Goal: Information Seeking & Learning: Learn about a topic

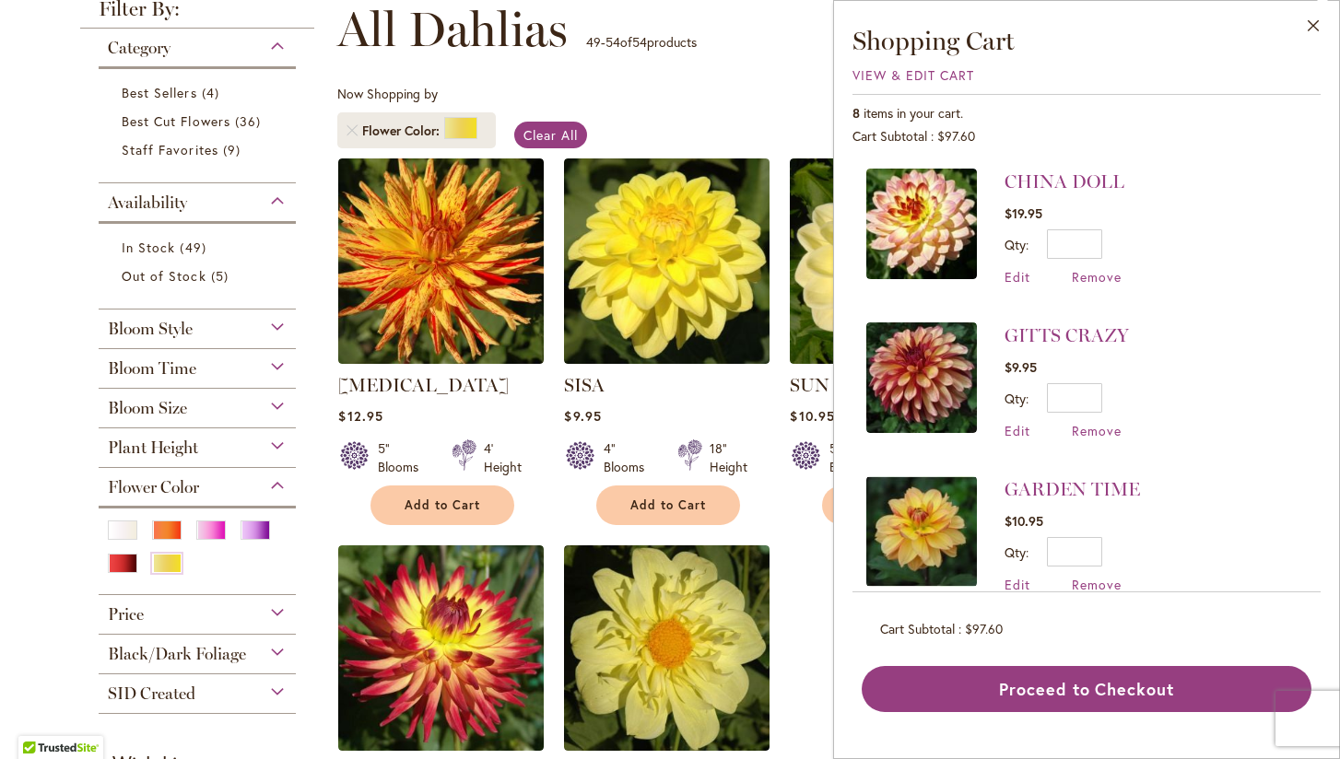
scroll to position [276, 0]
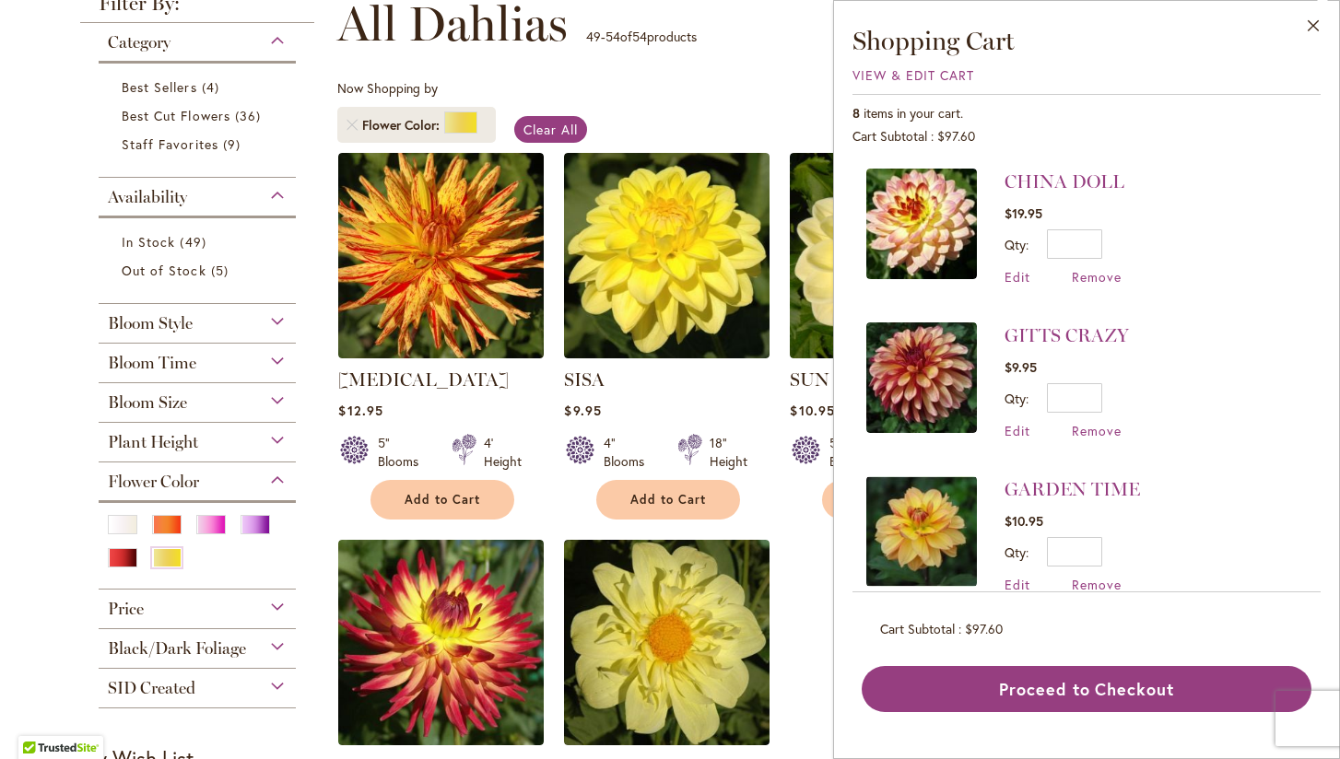
click at [727, 396] on div "SISA Rating: 87% 2 Reviews $9.95 4" Blooms 18" Height Add to Cart" at bounding box center [666, 439] width 205 height 144
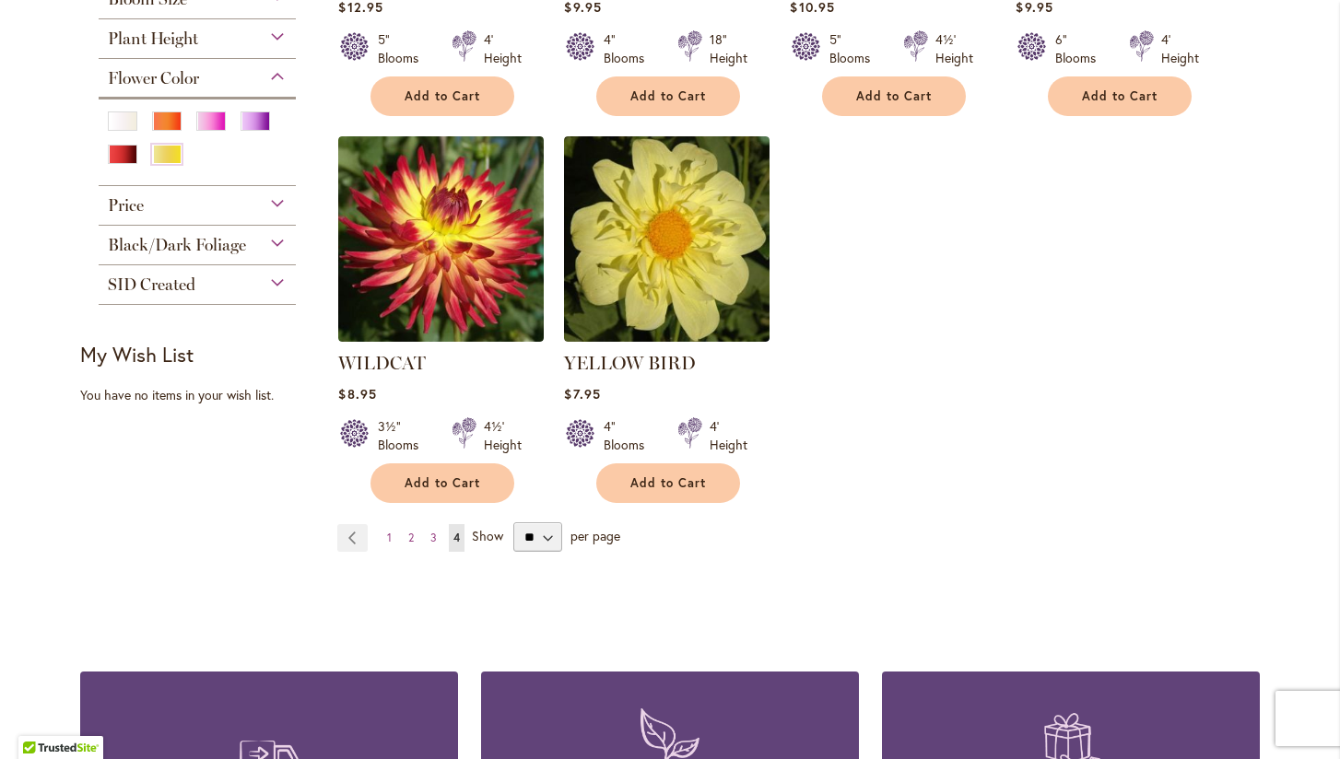
scroll to position [681, 0]
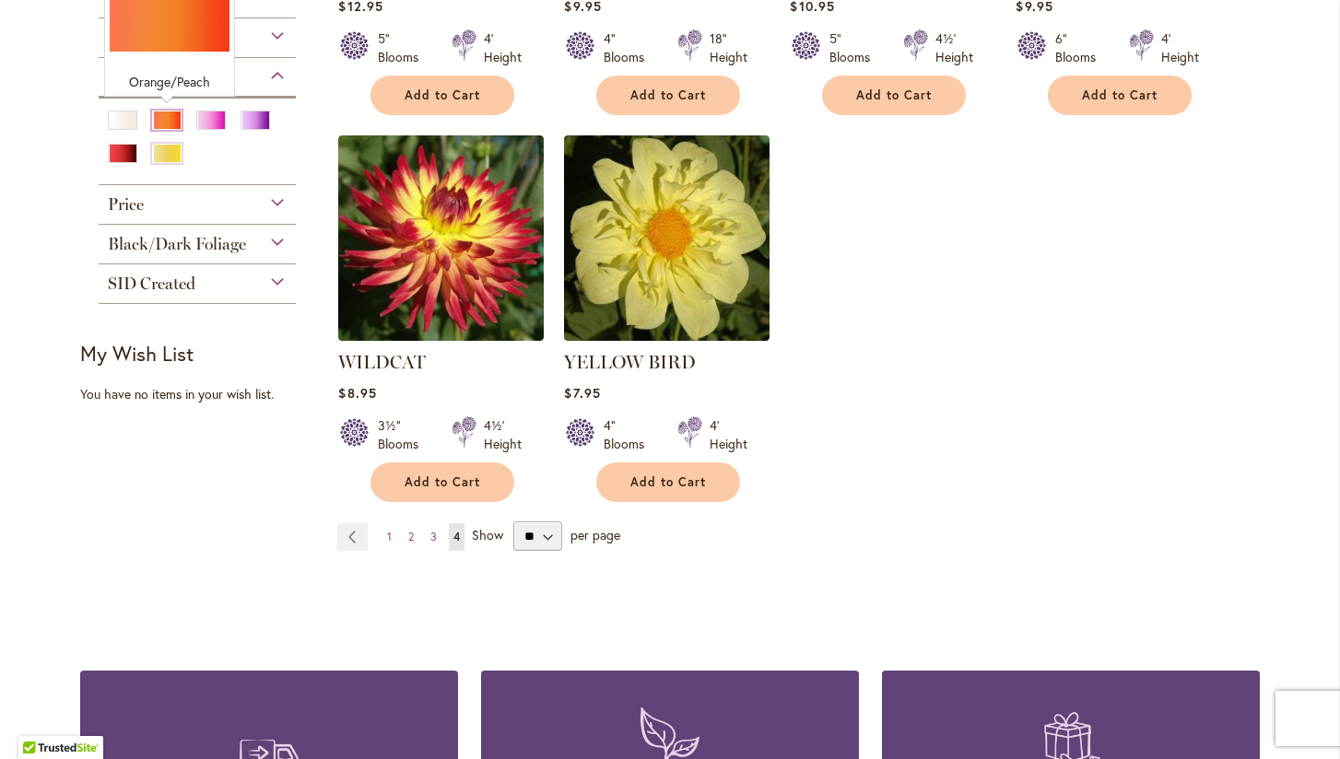
click at [167, 119] on div "Orange/Peach" at bounding box center [166, 120] width 29 height 19
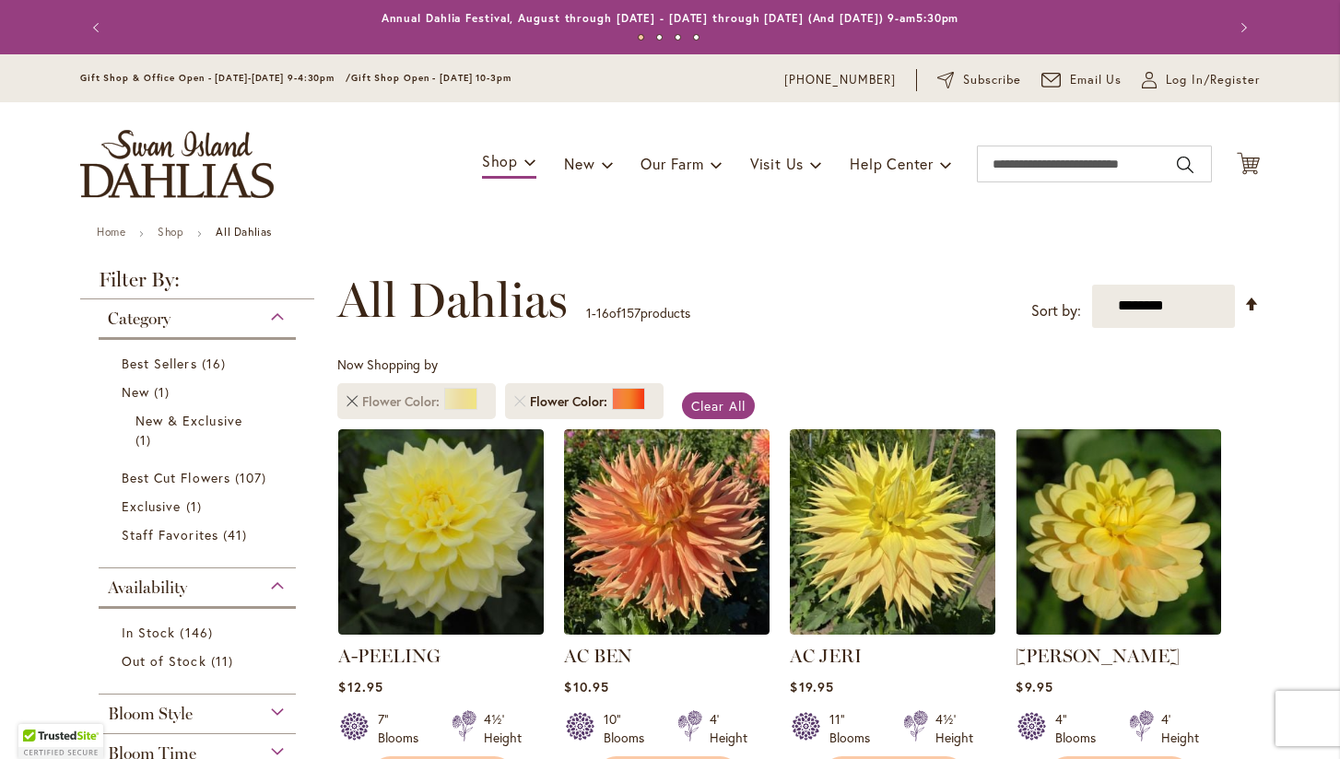
click at [355, 396] on link "Remove Flower Color Yellow" at bounding box center [351, 401] width 11 height 11
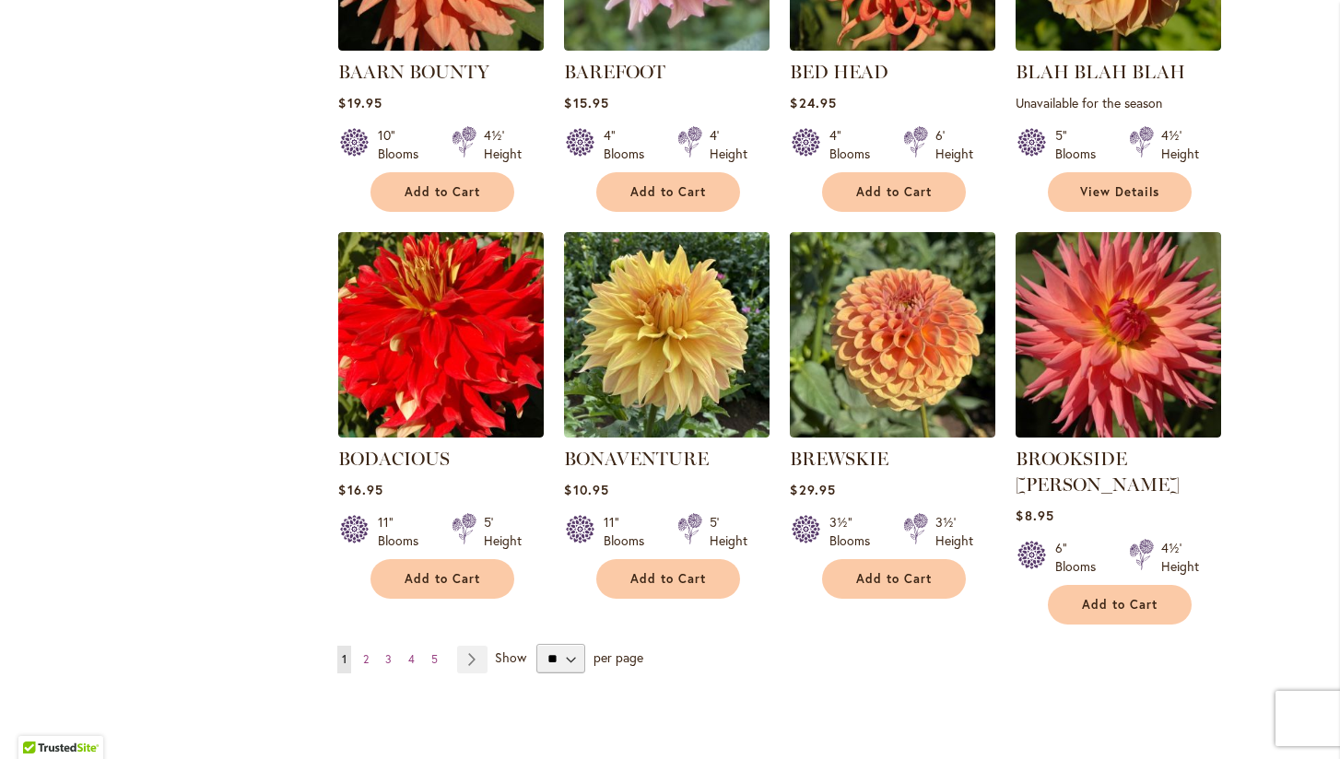
scroll to position [1385, 0]
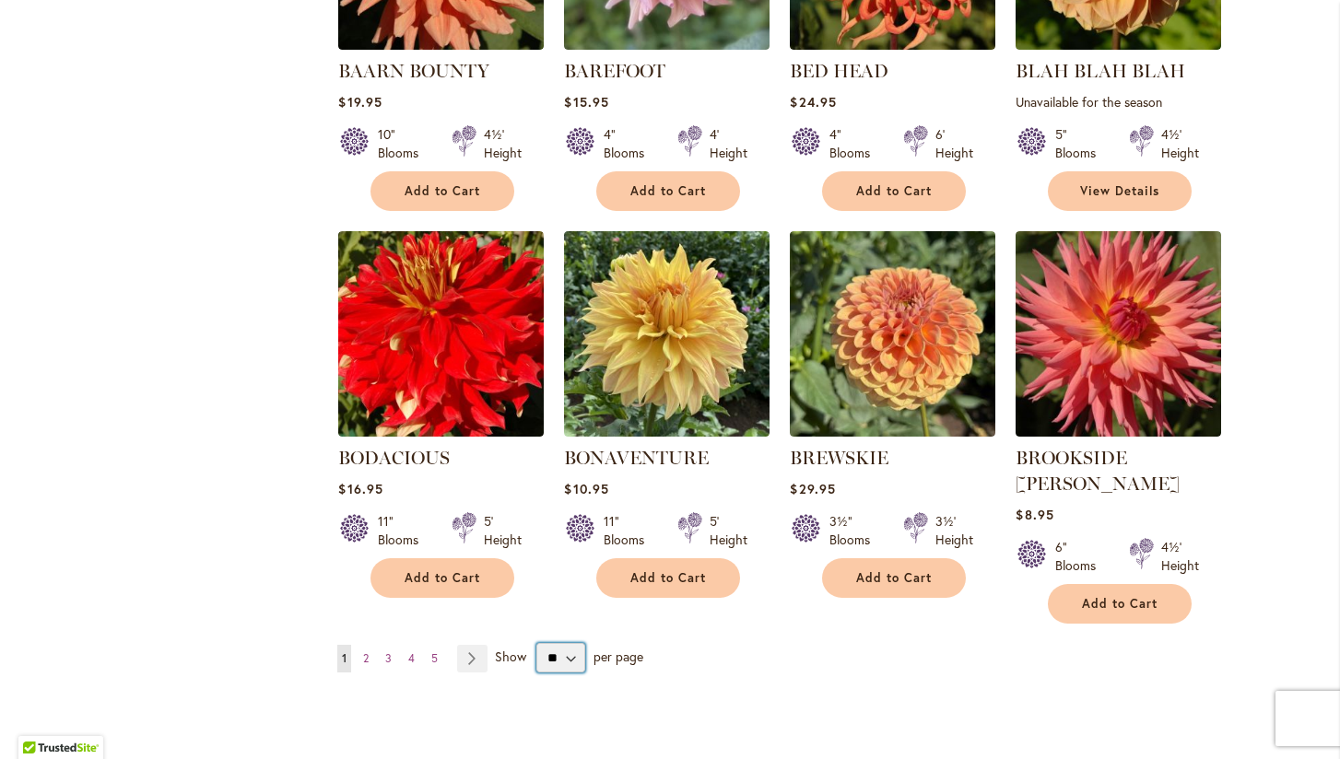
select select "**"
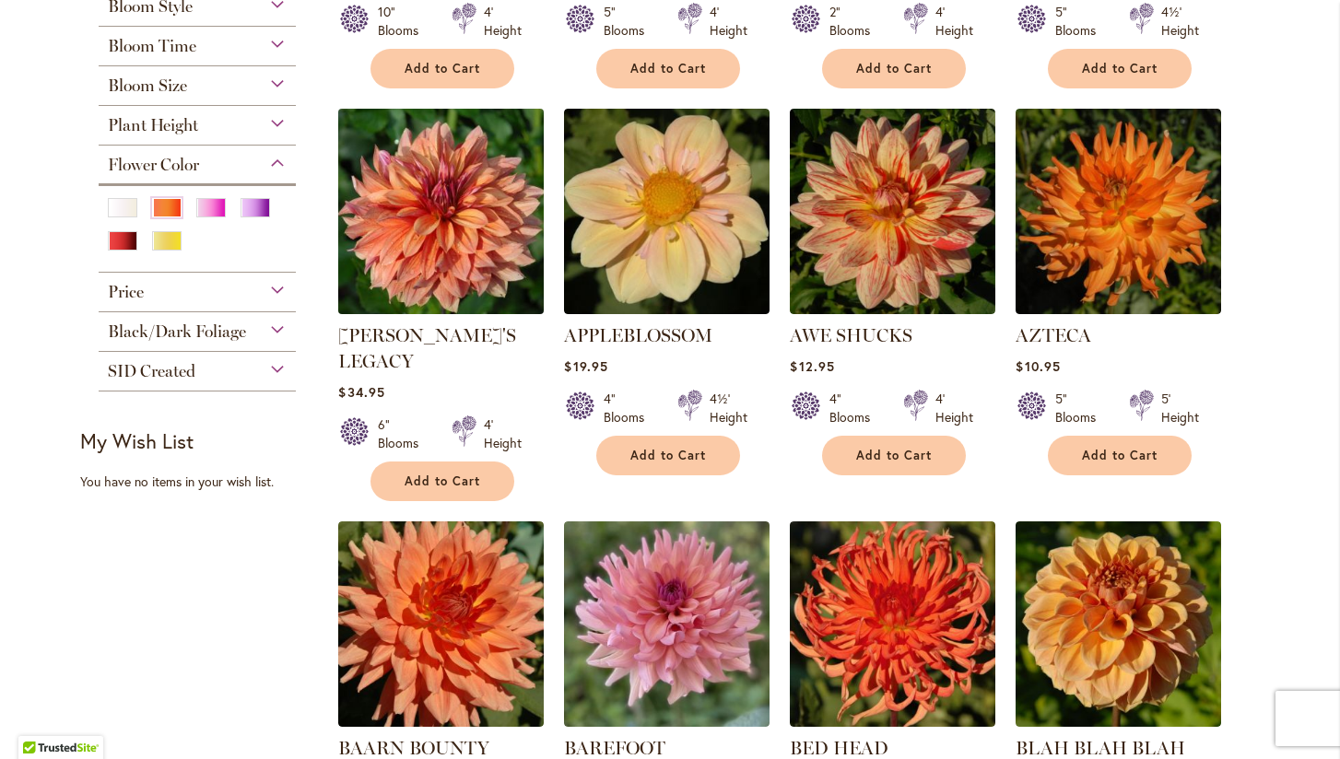
scroll to position [730, 0]
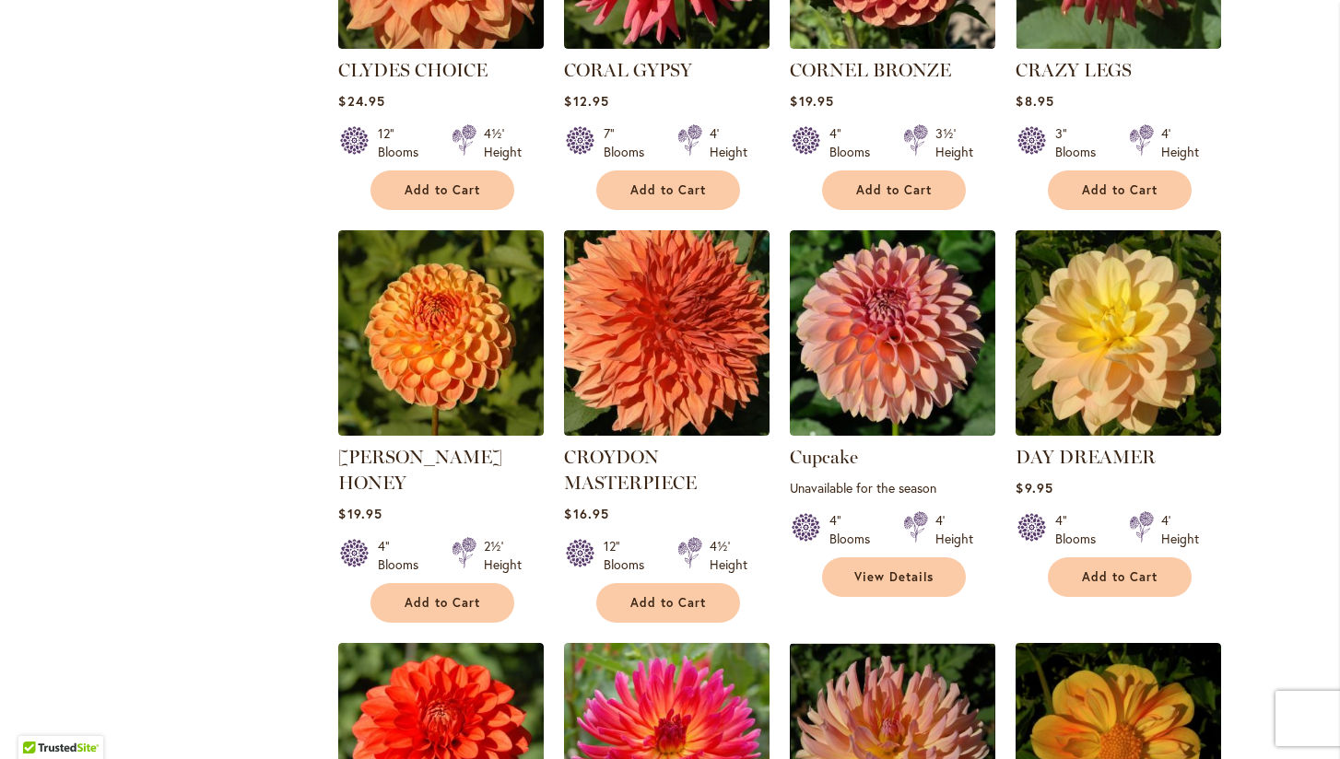
scroll to position [2574, 0]
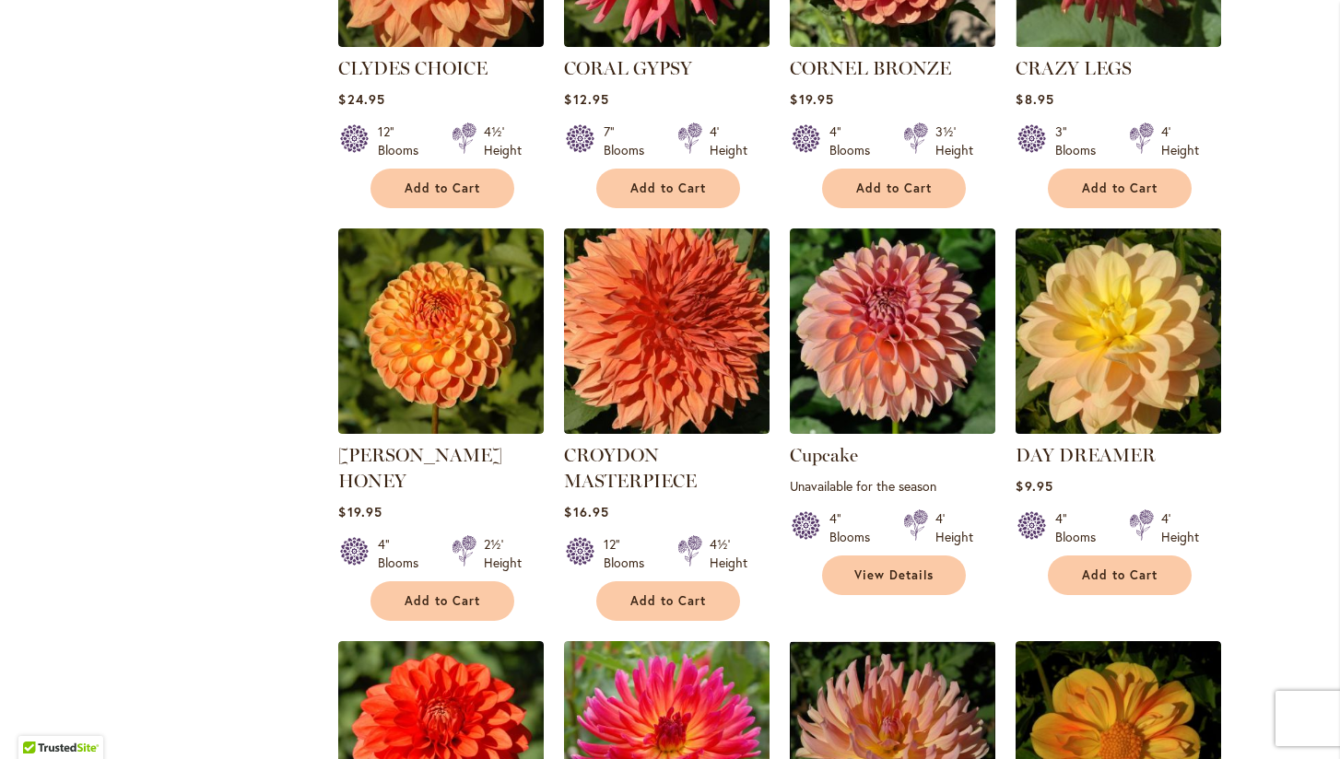
click at [1128, 268] on img at bounding box center [1119, 331] width 216 height 216
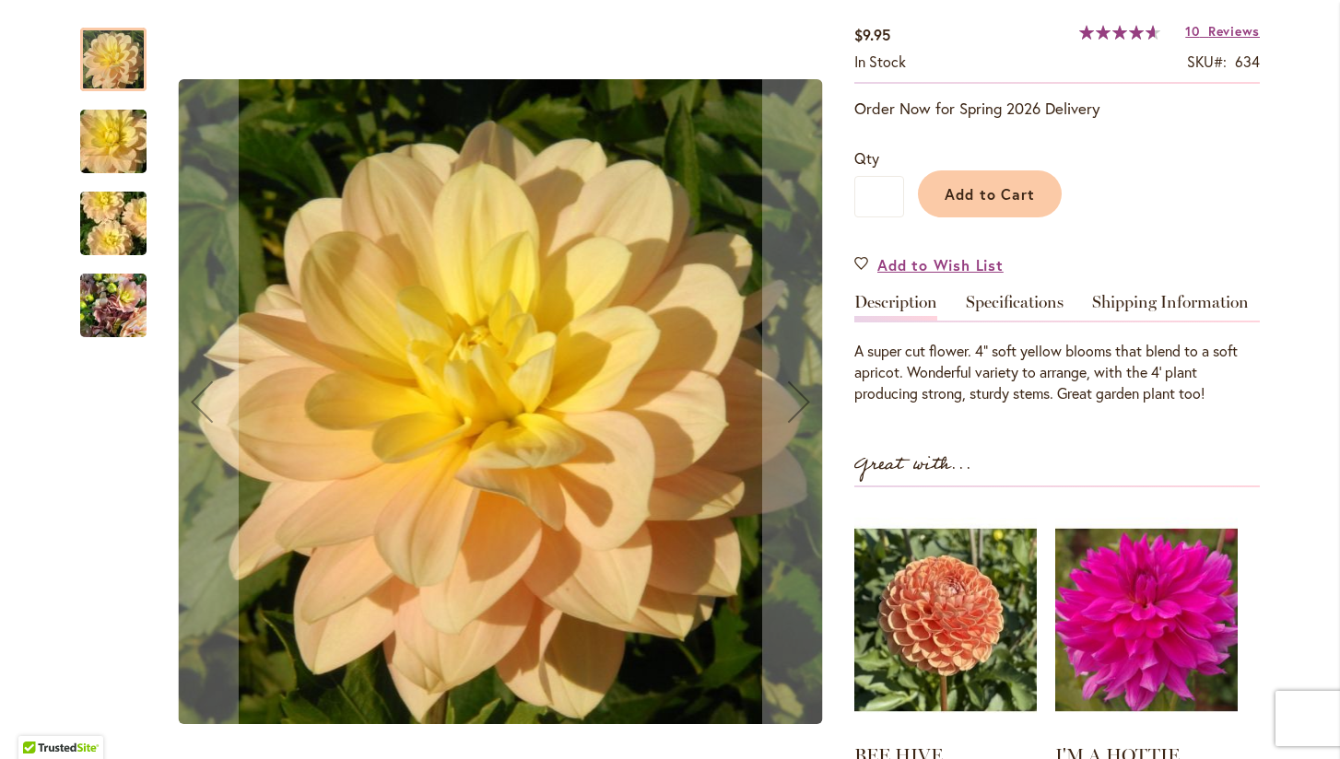
scroll to position [329, 0]
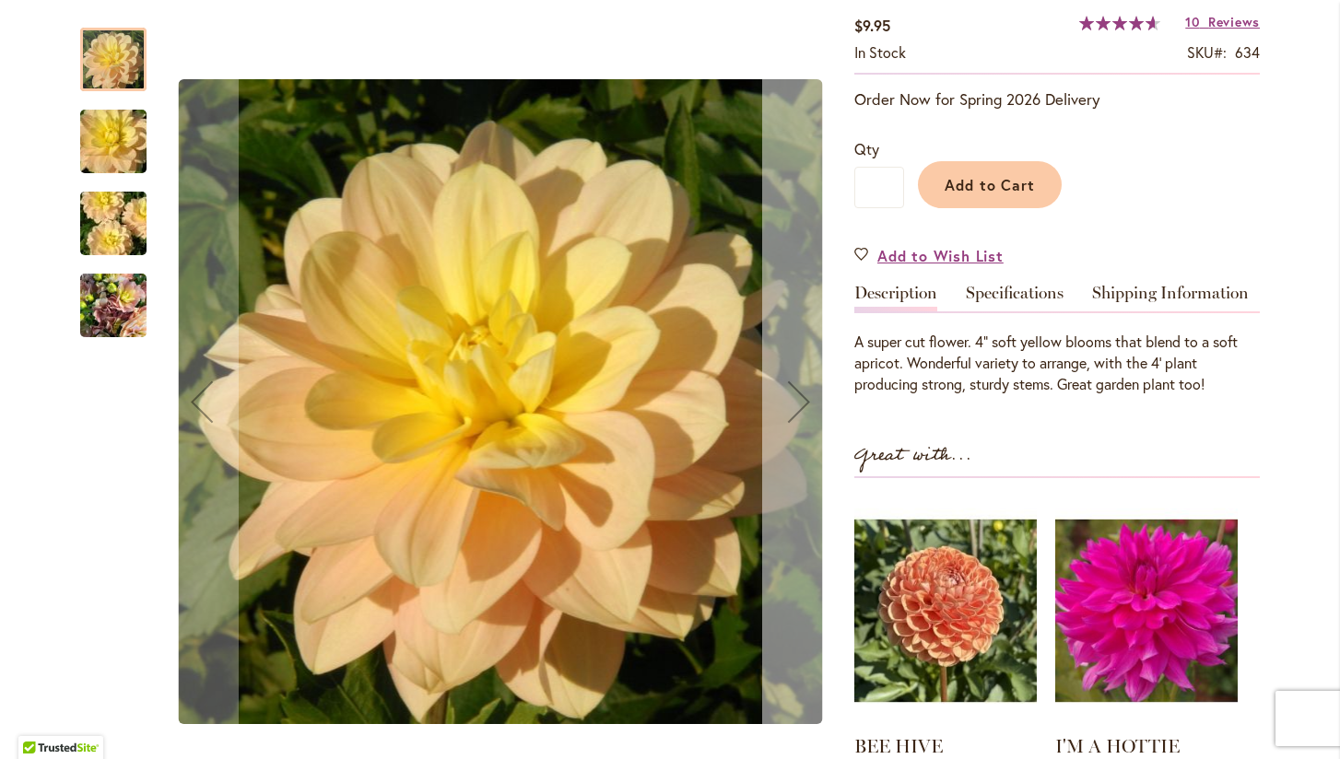
click at [794, 400] on div "Next" at bounding box center [799, 402] width 74 height 74
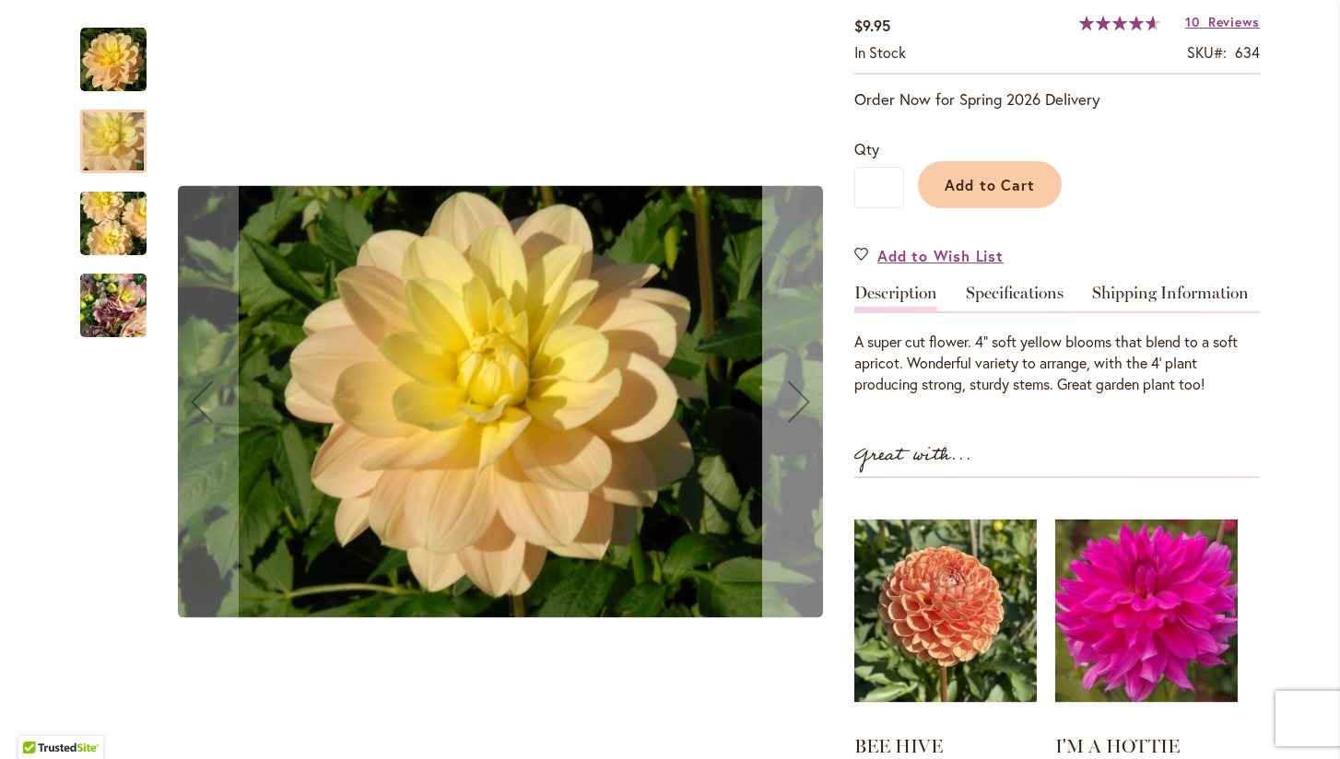
click at [794, 400] on div "Next" at bounding box center [799, 402] width 74 height 74
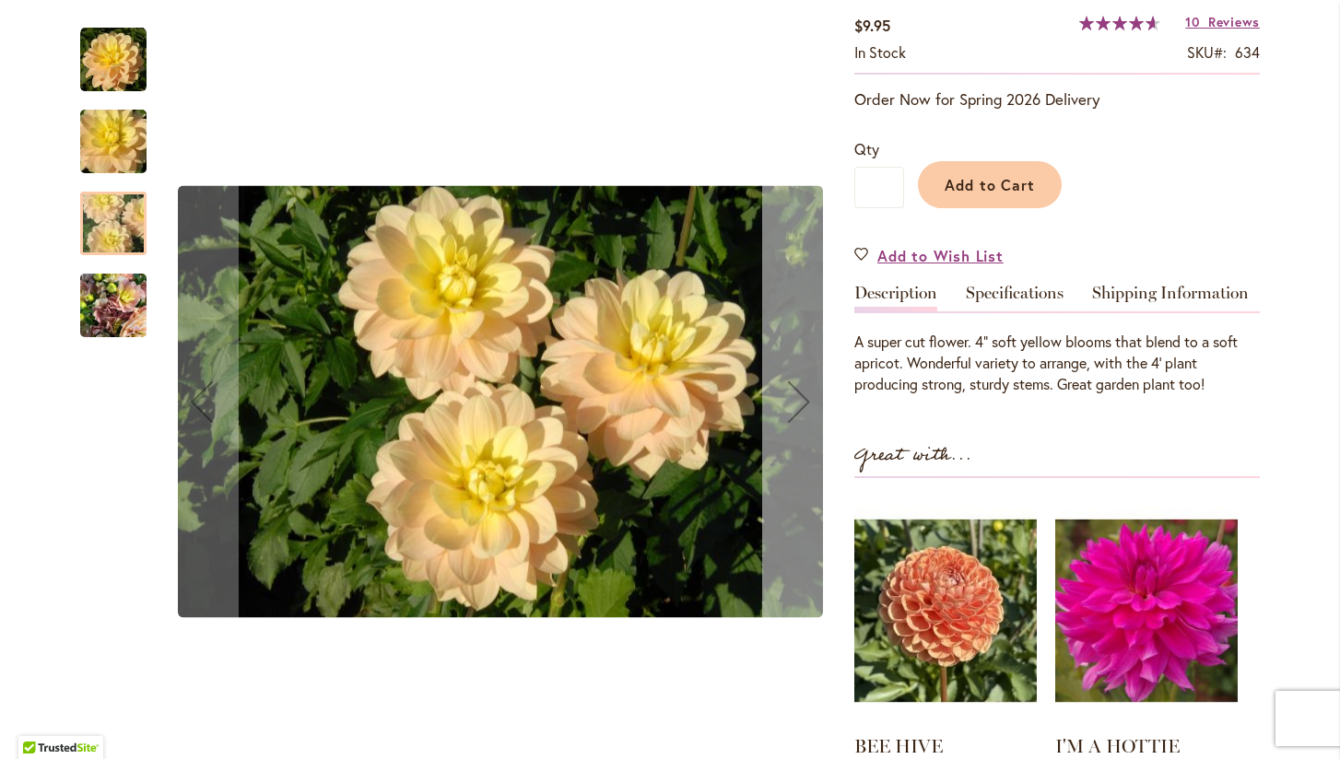
click at [794, 400] on div "Next" at bounding box center [799, 402] width 74 height 74
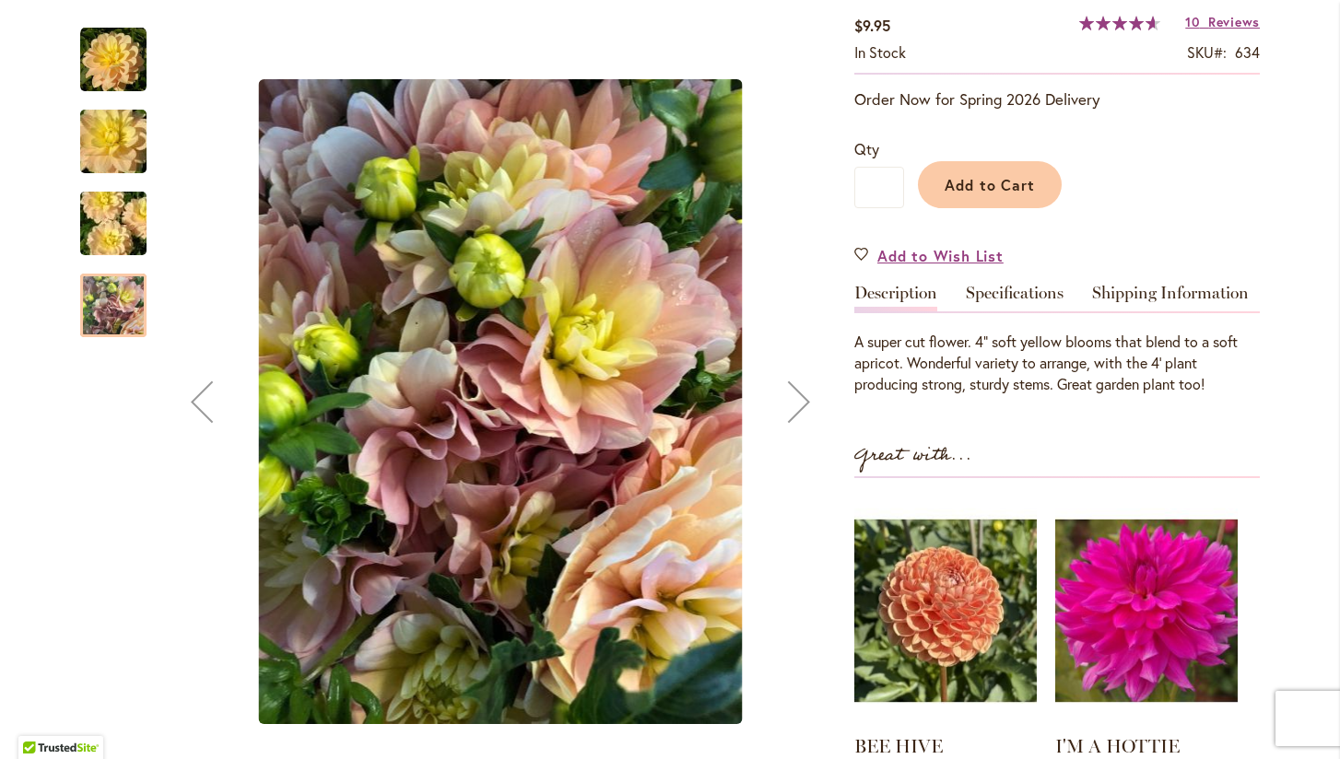
click at [794, 400] on div "Next" at bounding box center [799, 402] width 74 height 74
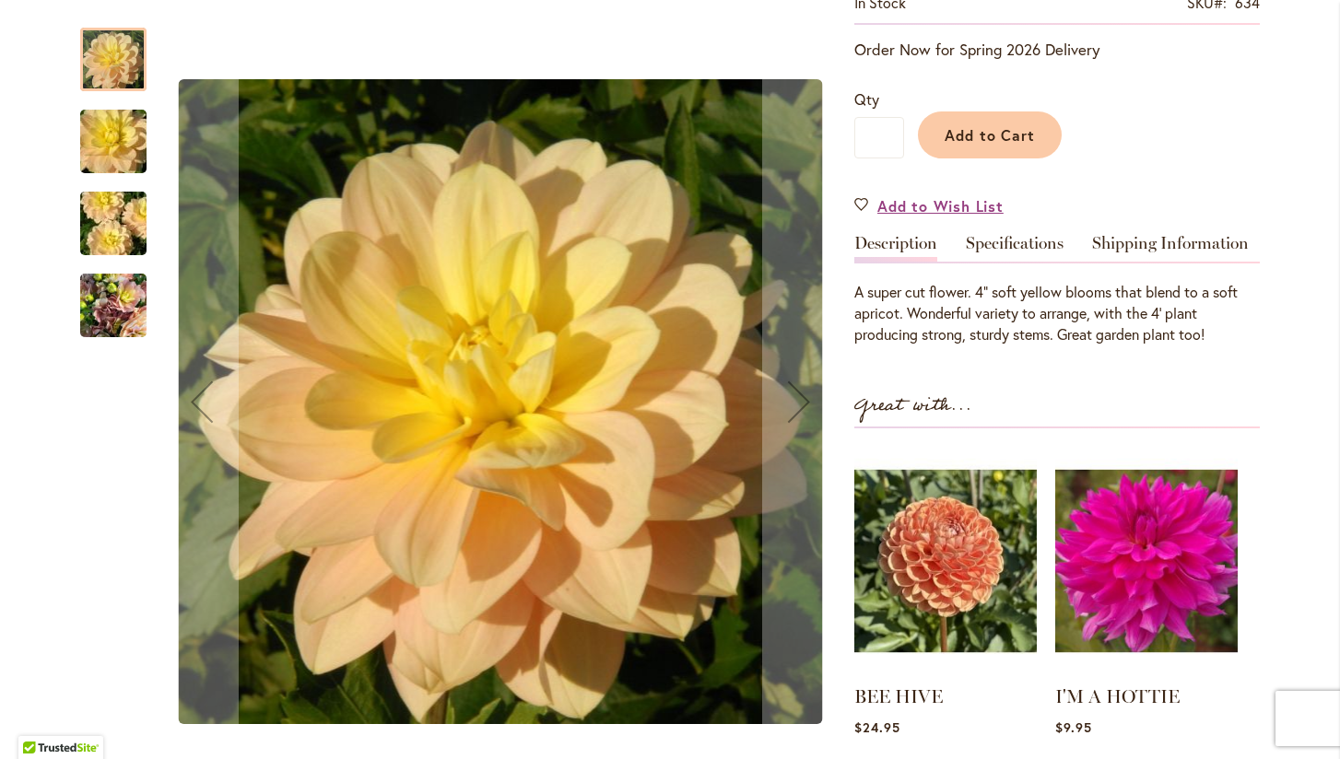
scroll to position [381, 0]
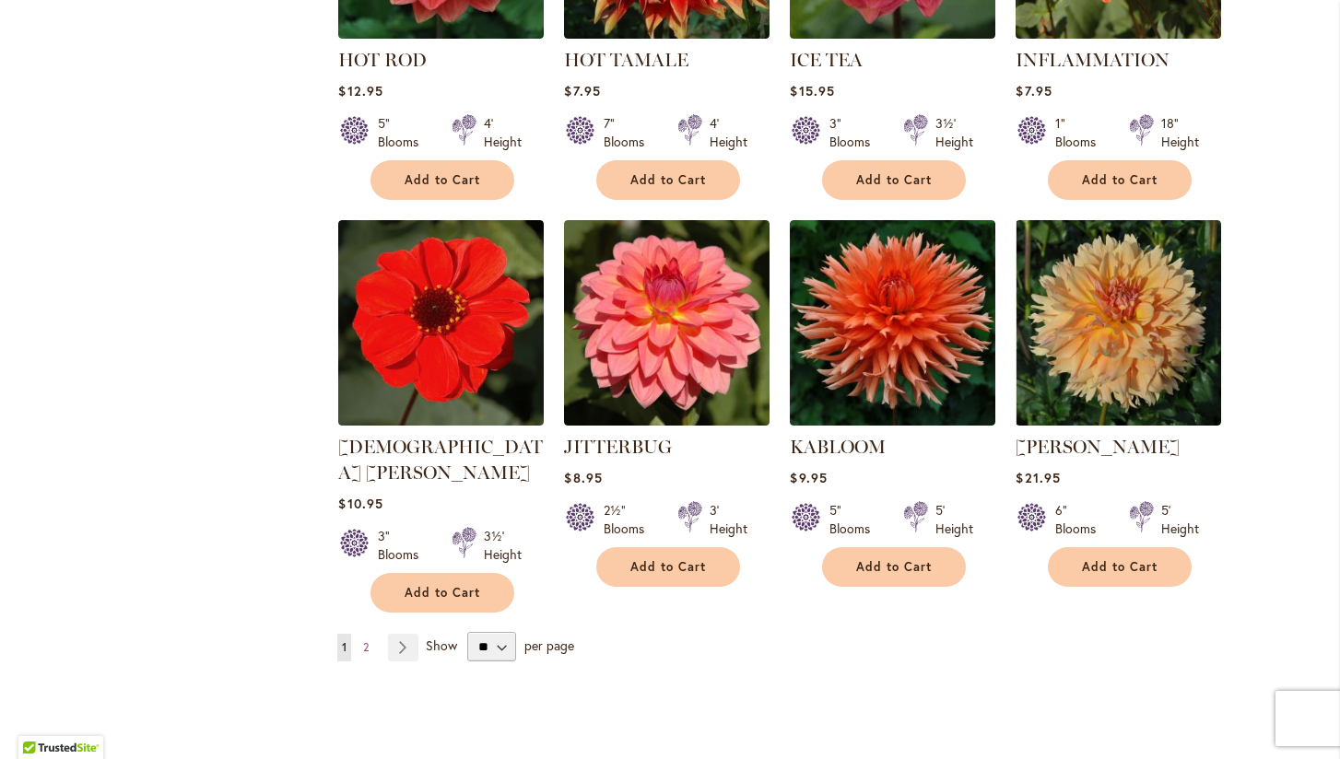
scroll to position [6196, 0]
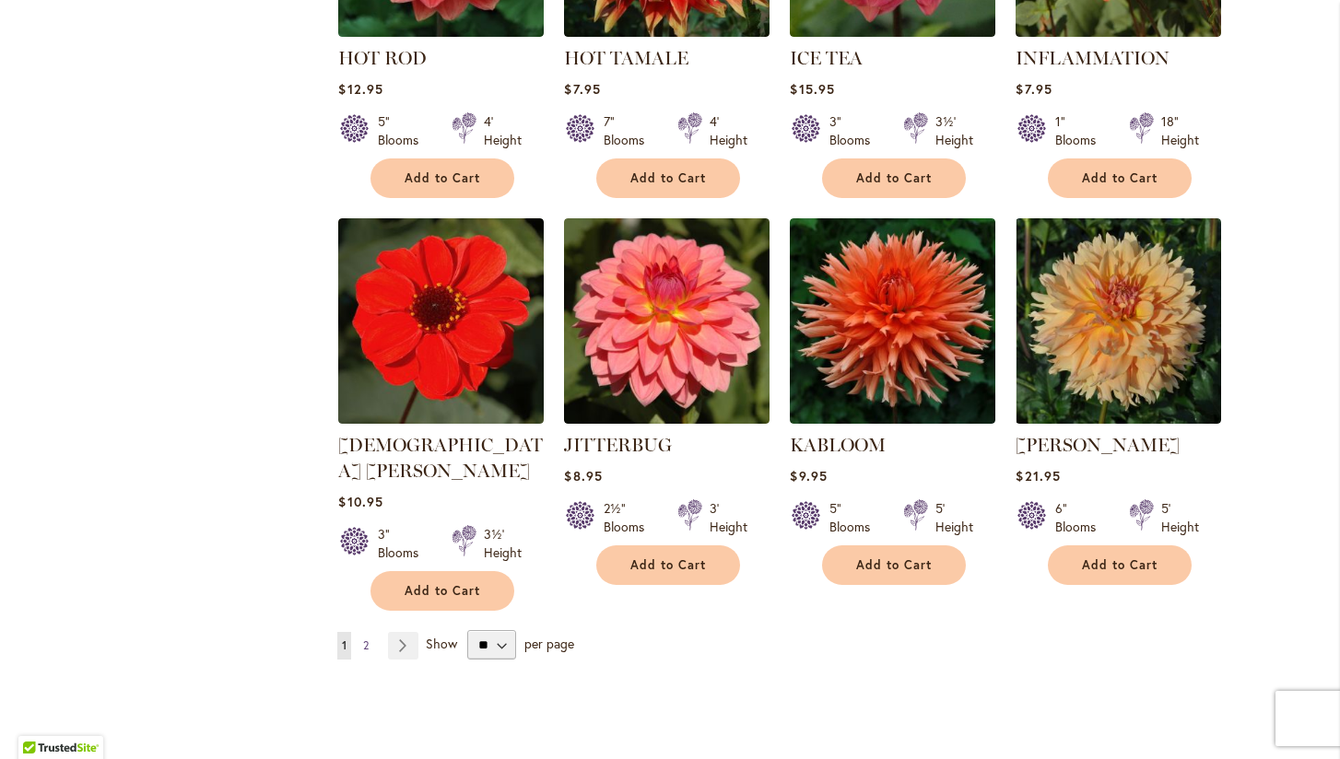
click at [366, 638] on span "2" at bounding box center [366, 645] width 6 height 14
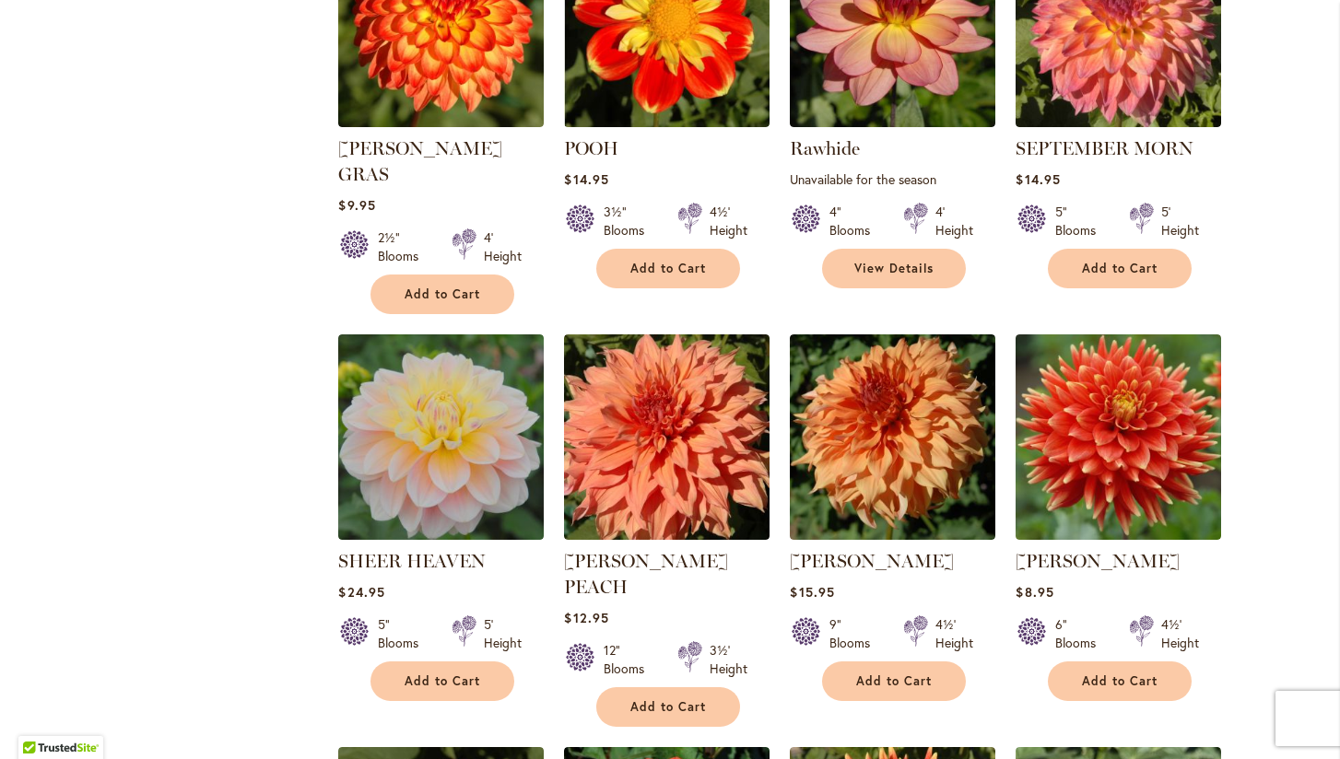
scroll to position [3271, 0]
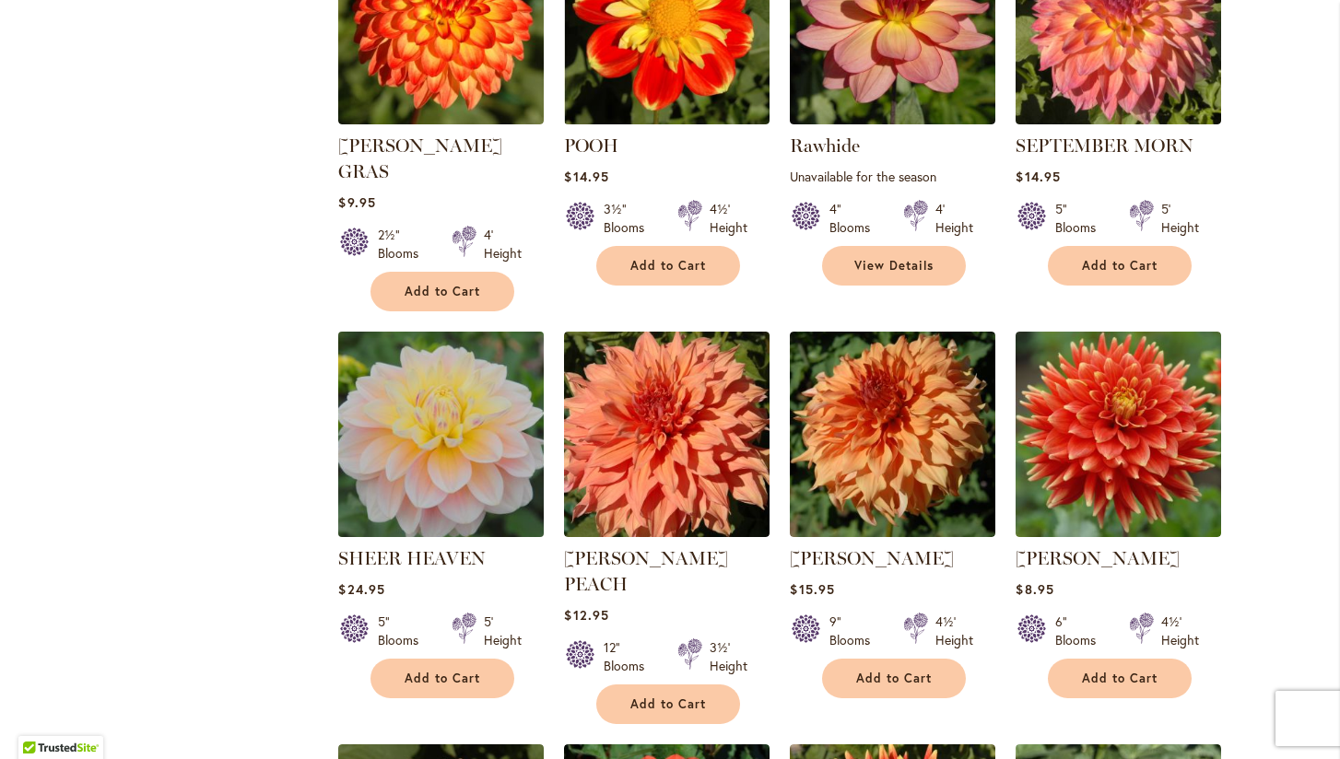
click at [437, 409] on img at bounding box center [442, 434] width 216 height 216
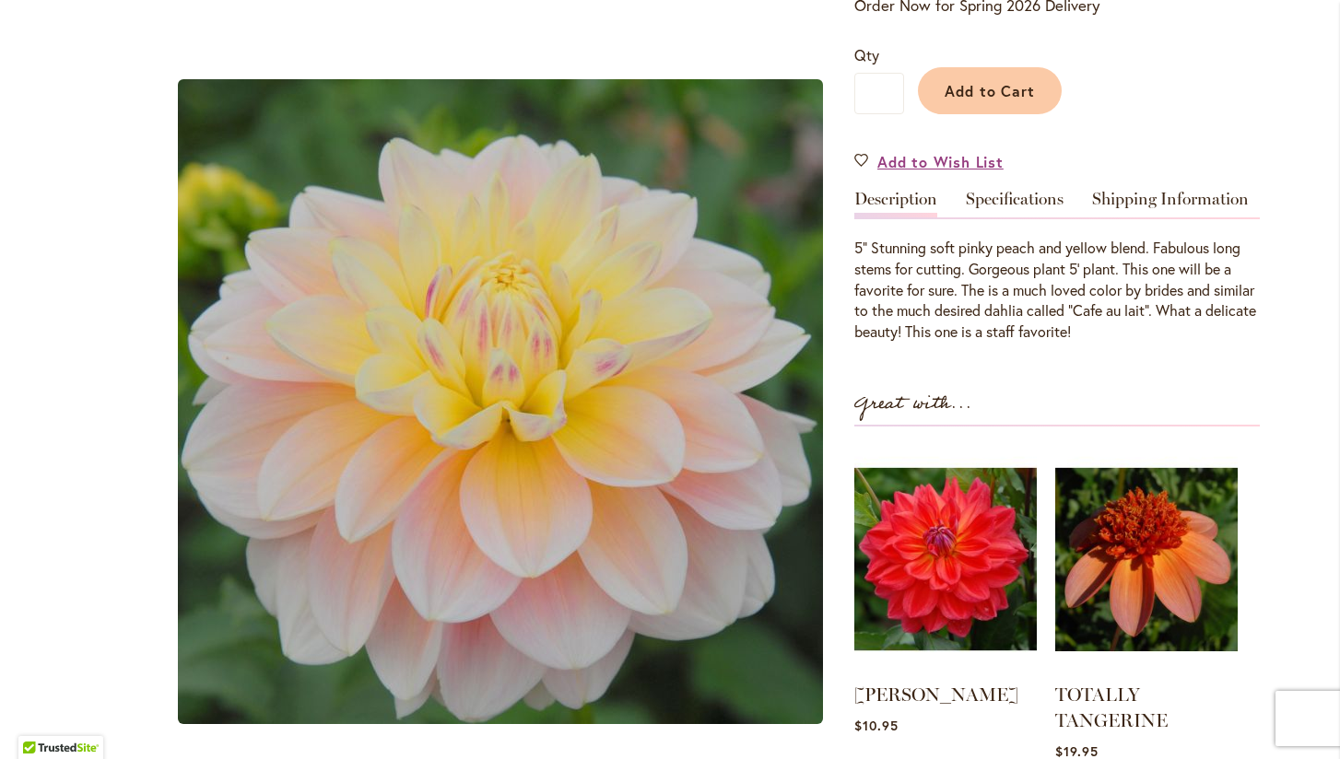
scroll to position [439, 0]
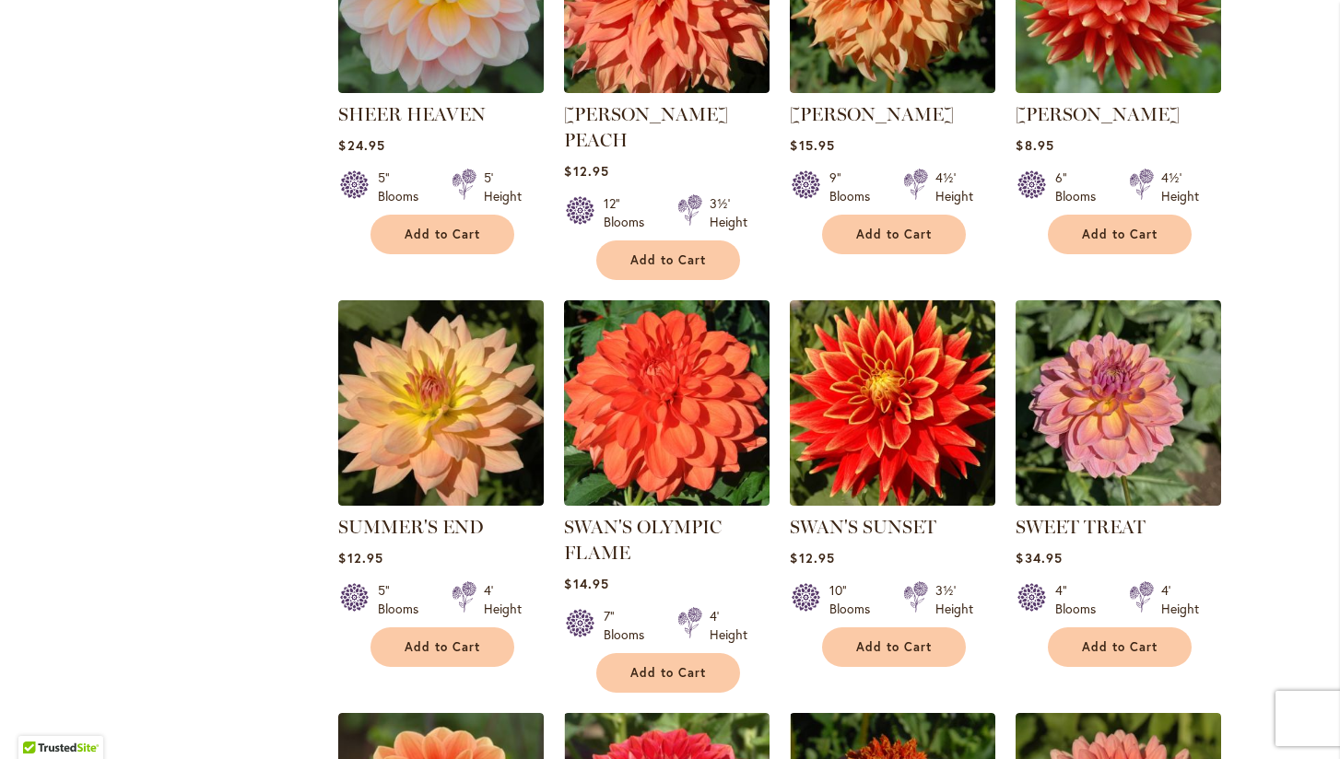
scroll to position [3716, 0]
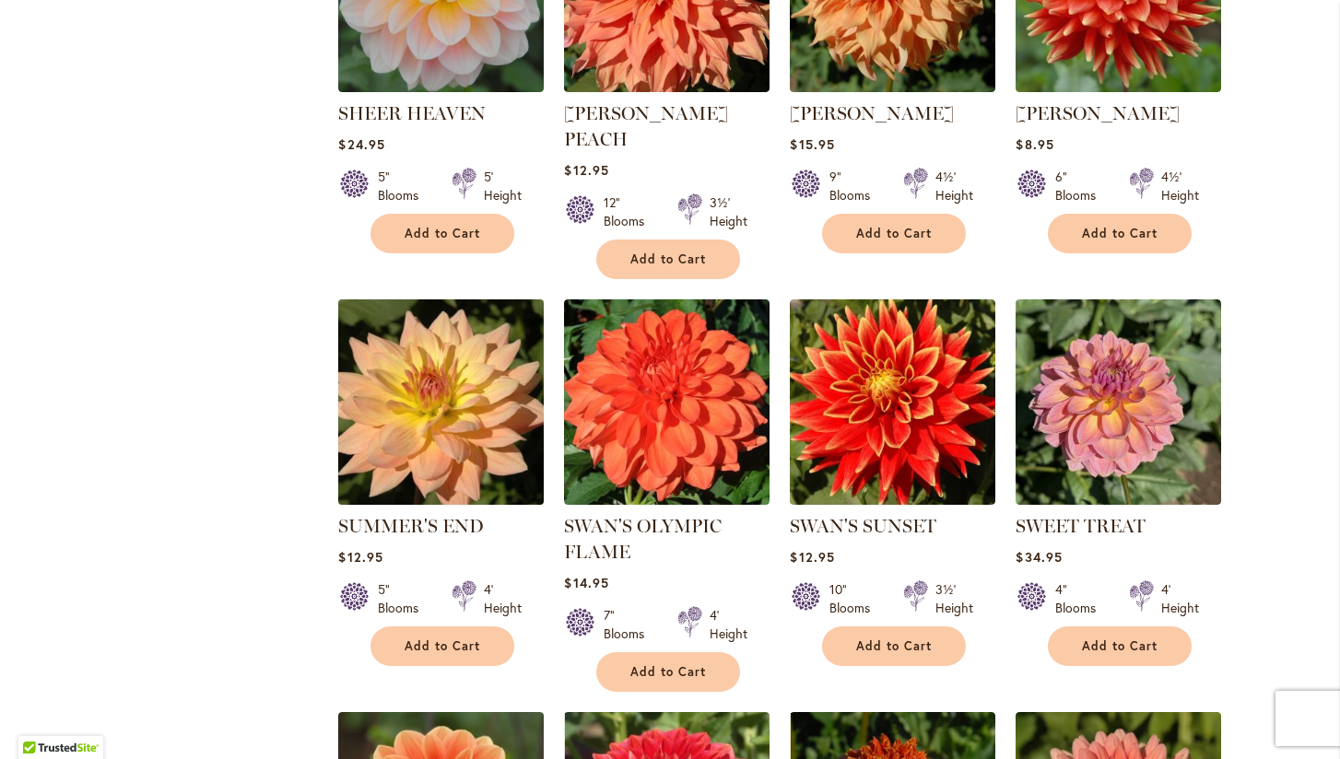
click at [424, 339] on img at bounding box center [442, 402] width 216 height 216
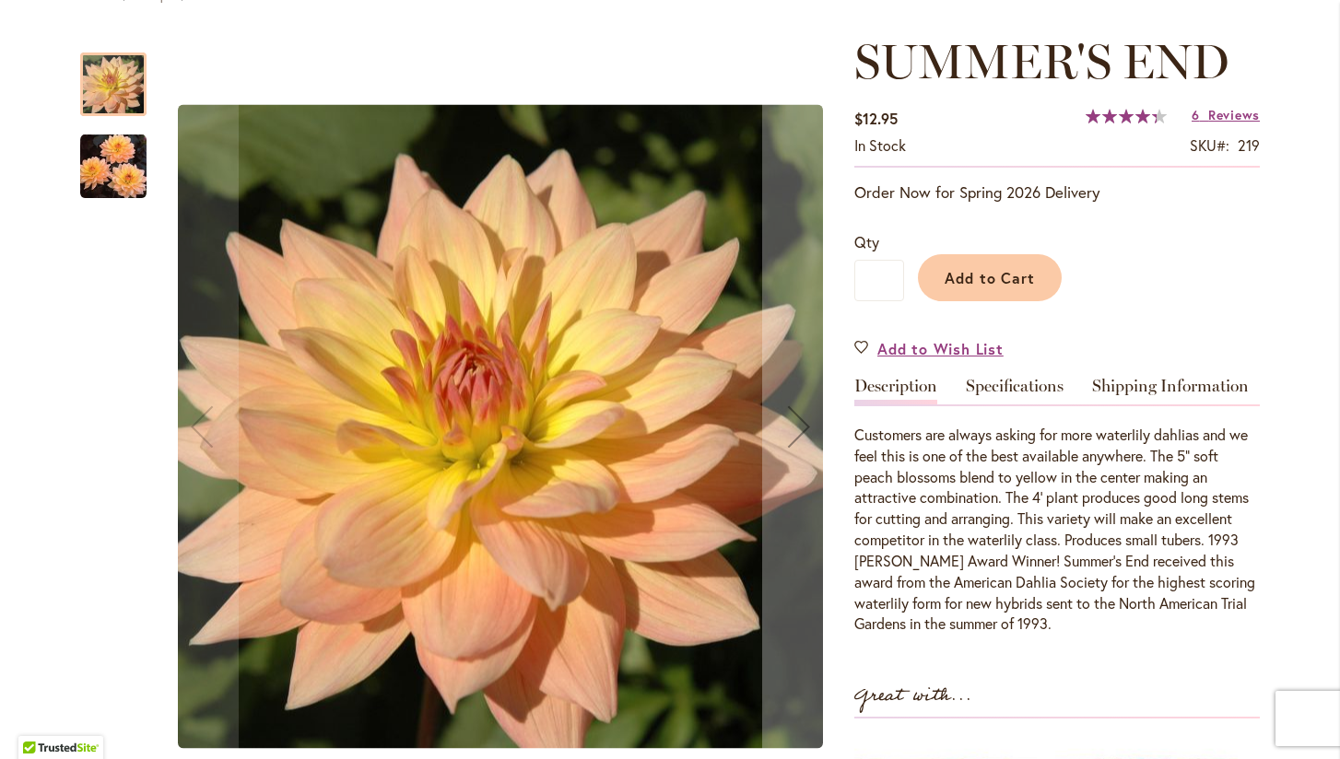
scroll to position [242, 0]
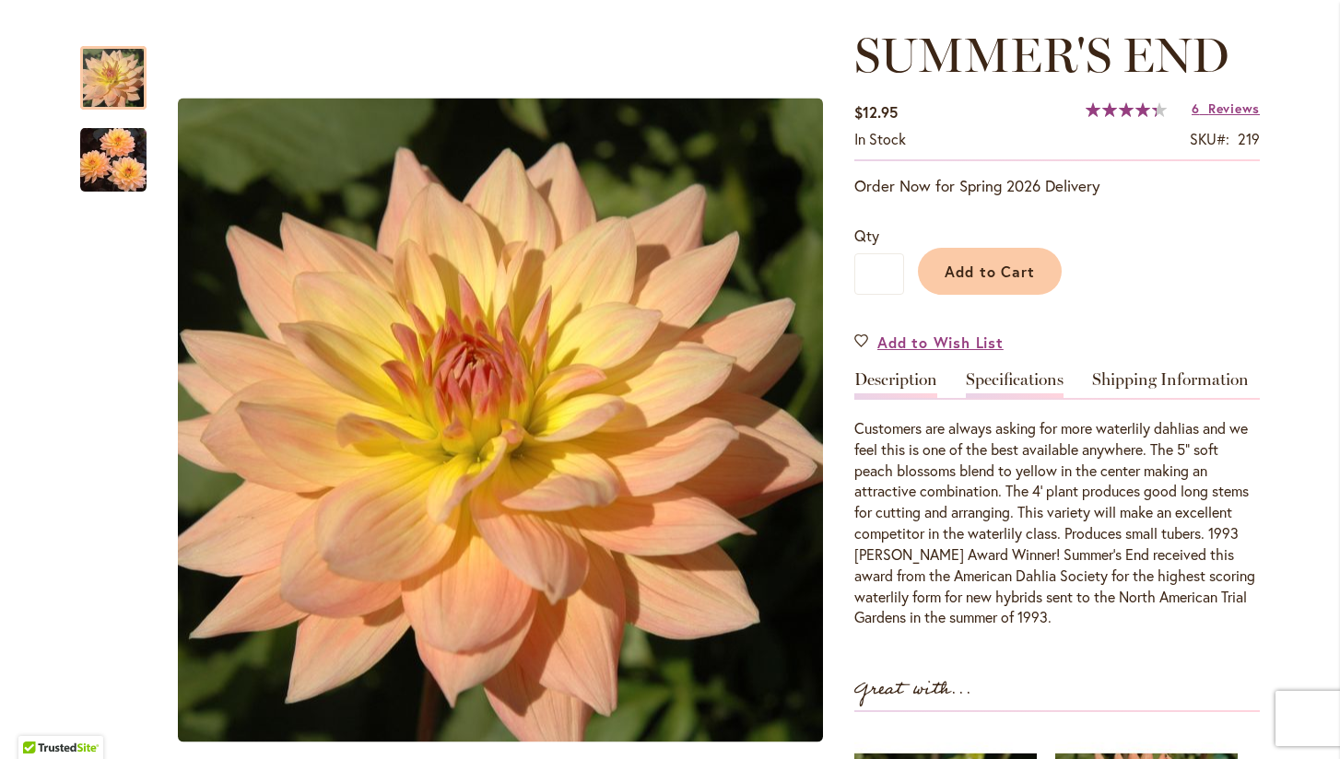
click at [1032, 380] on link "Specifications" at bounding box center [1015, 384] width 98 height 27
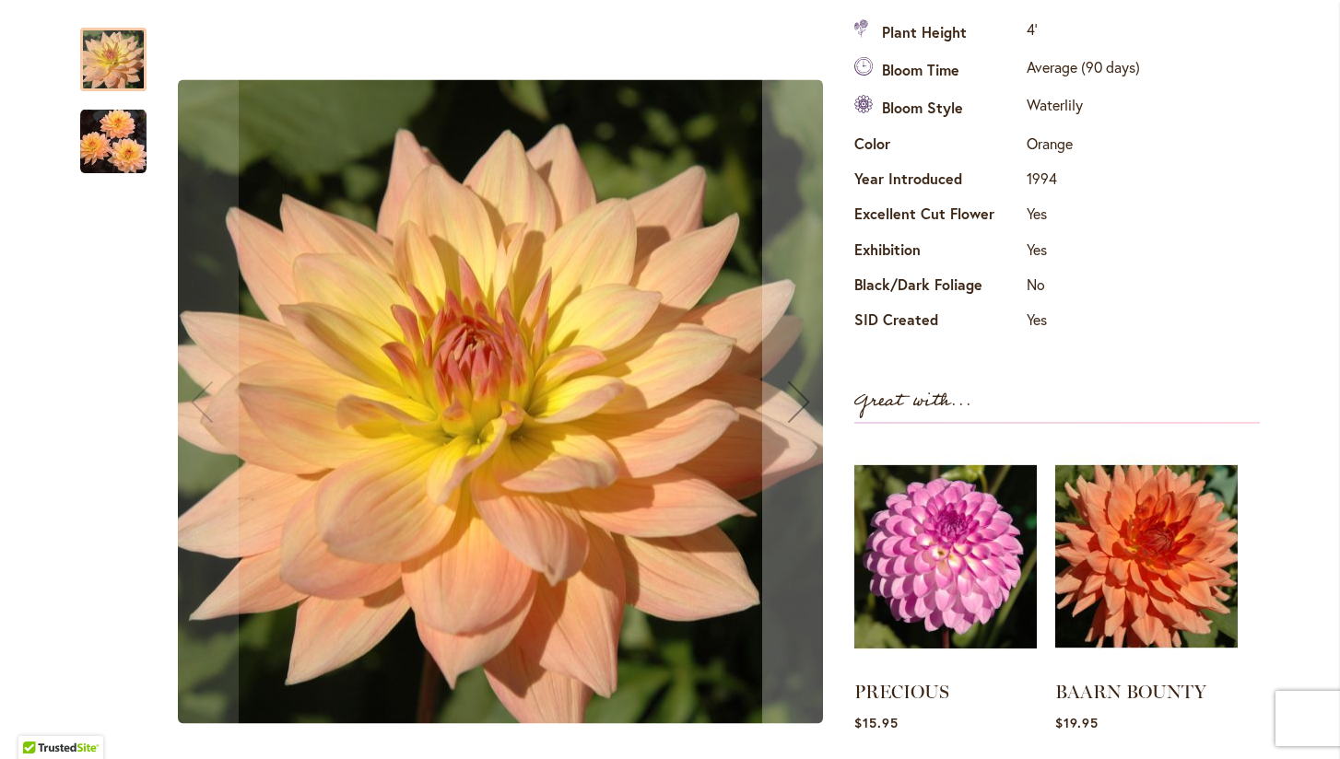
scroll to position [686, 0]
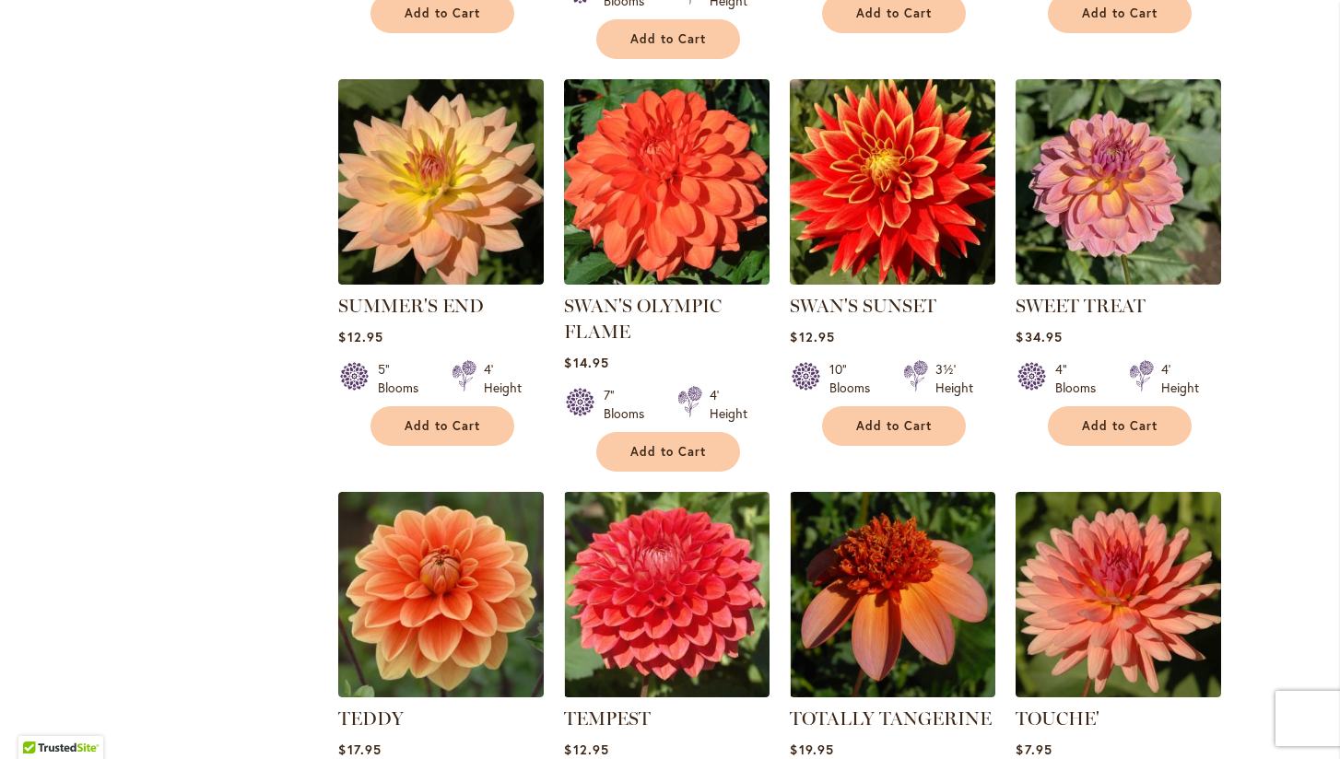
scroll to position [3932, 0]
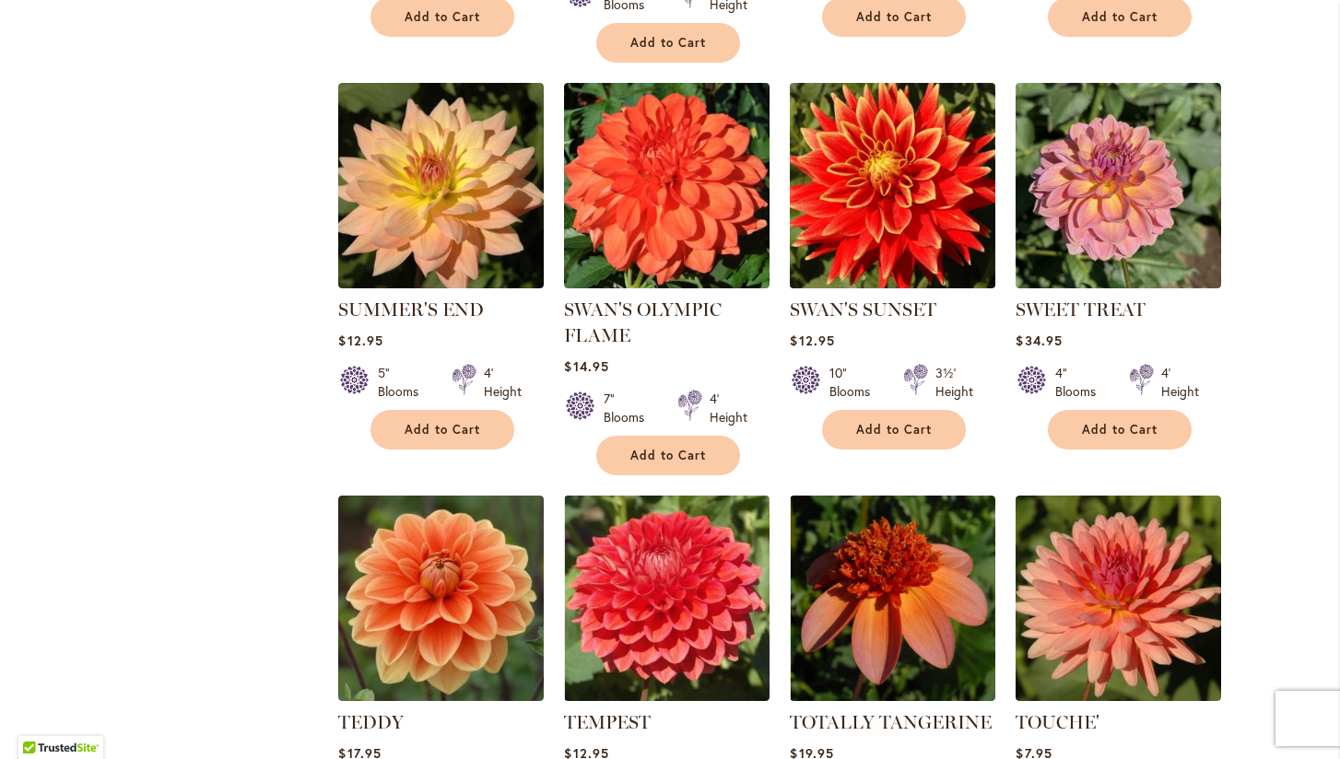
click at [897, 109] on img at bounding box center [893, 185] width 216 height 216
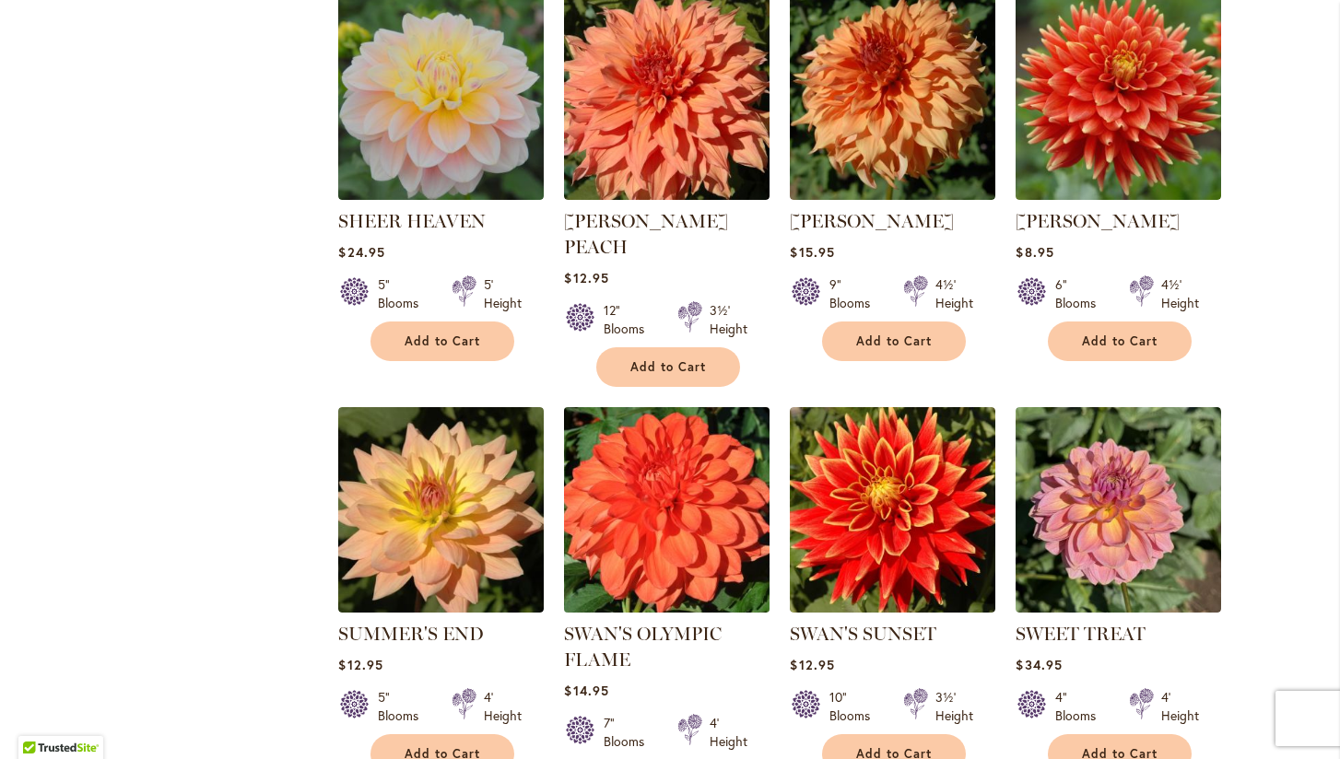
scroll to position [3613, 0]
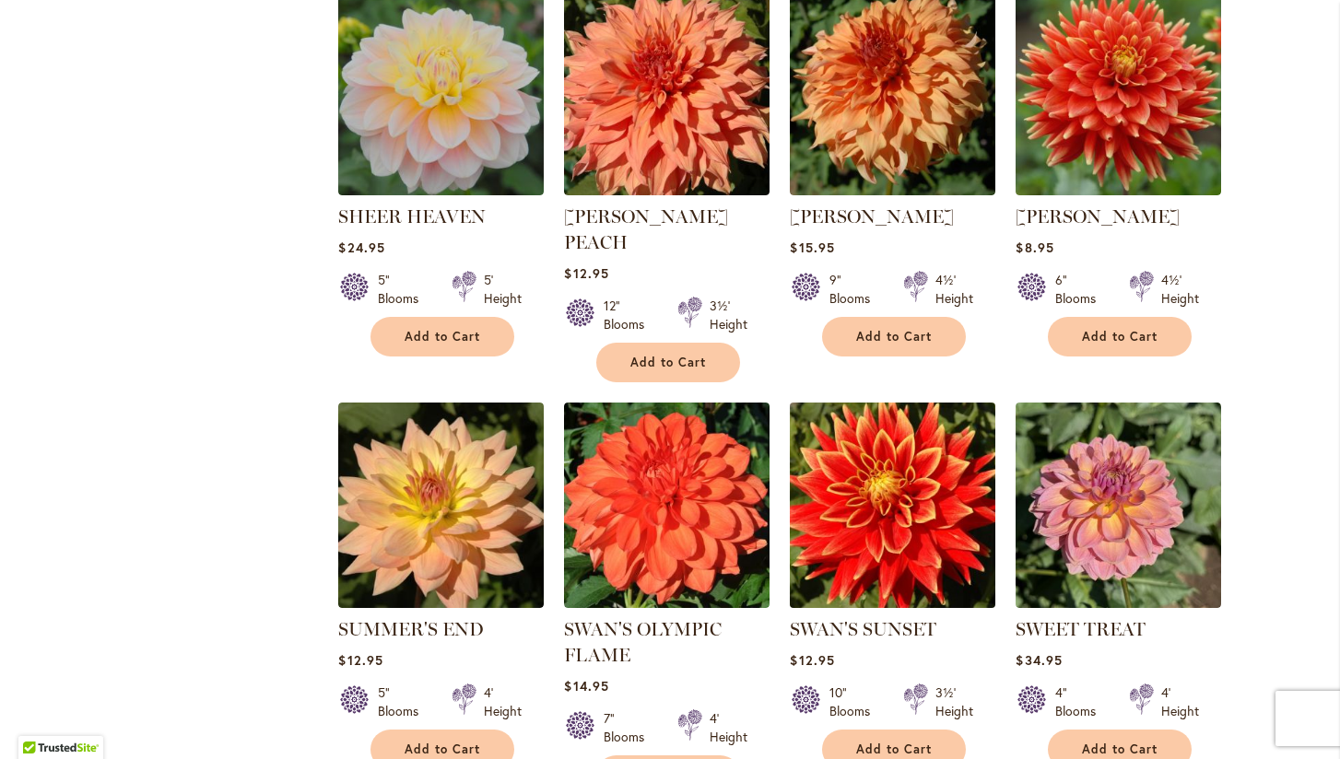
click at [877, 457] on img at bounding box center [893, 505] width 216 height 216
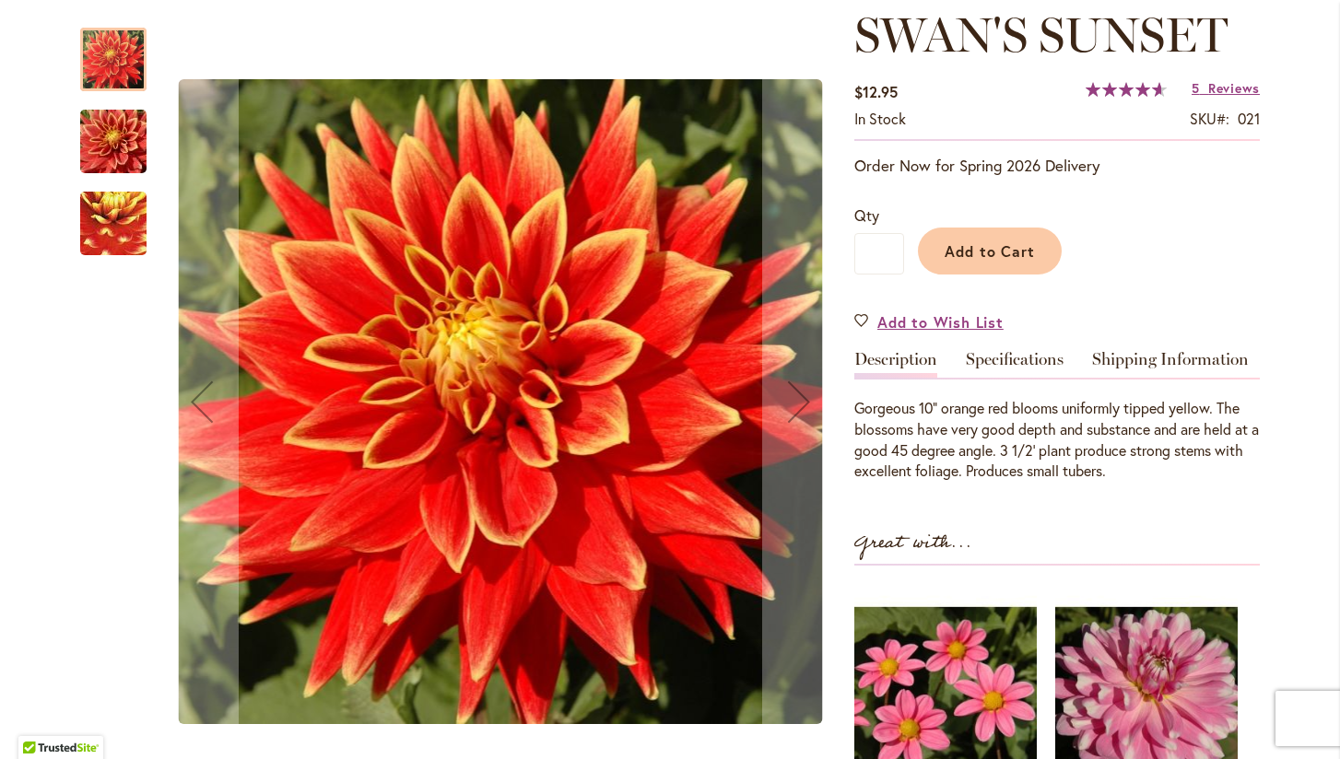
scroll to position [265, 0]
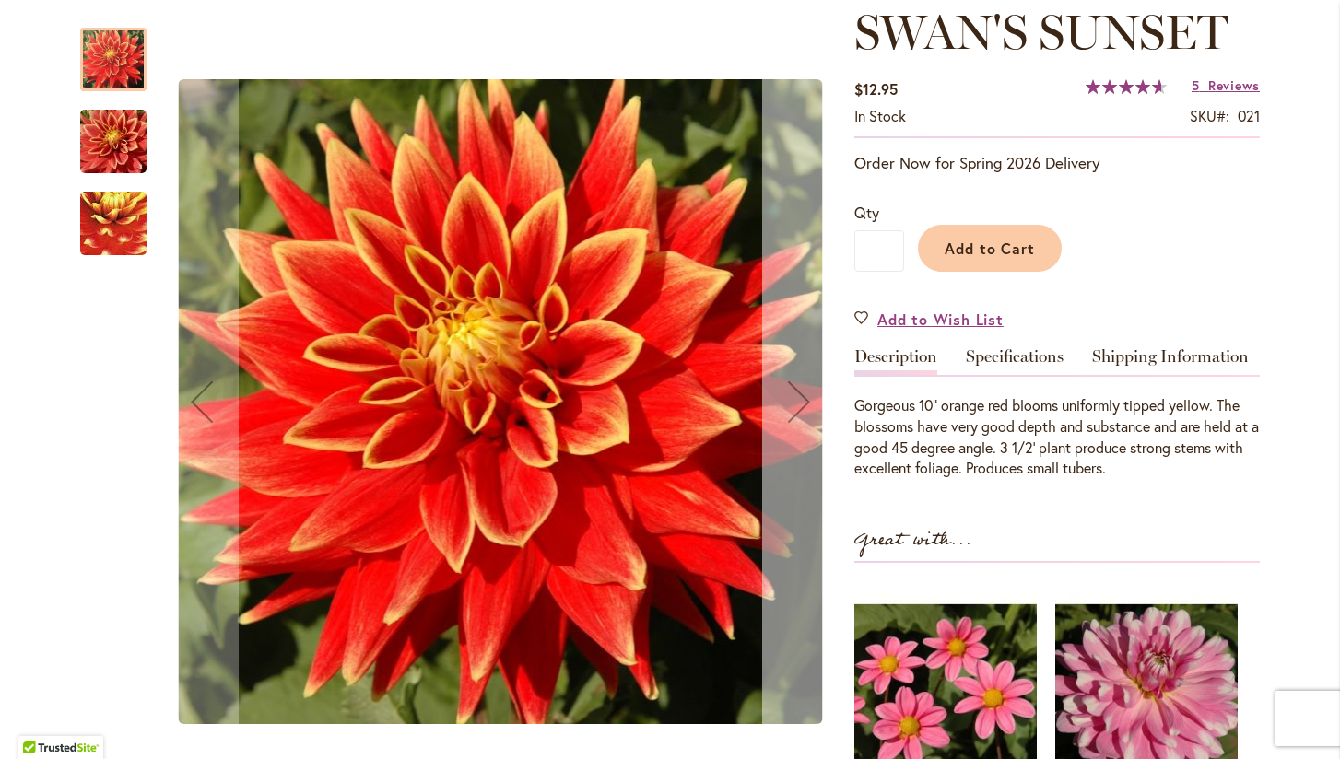
click at [793, 398] on div "Next" at bounding box center [799, 402] width 74 height 74
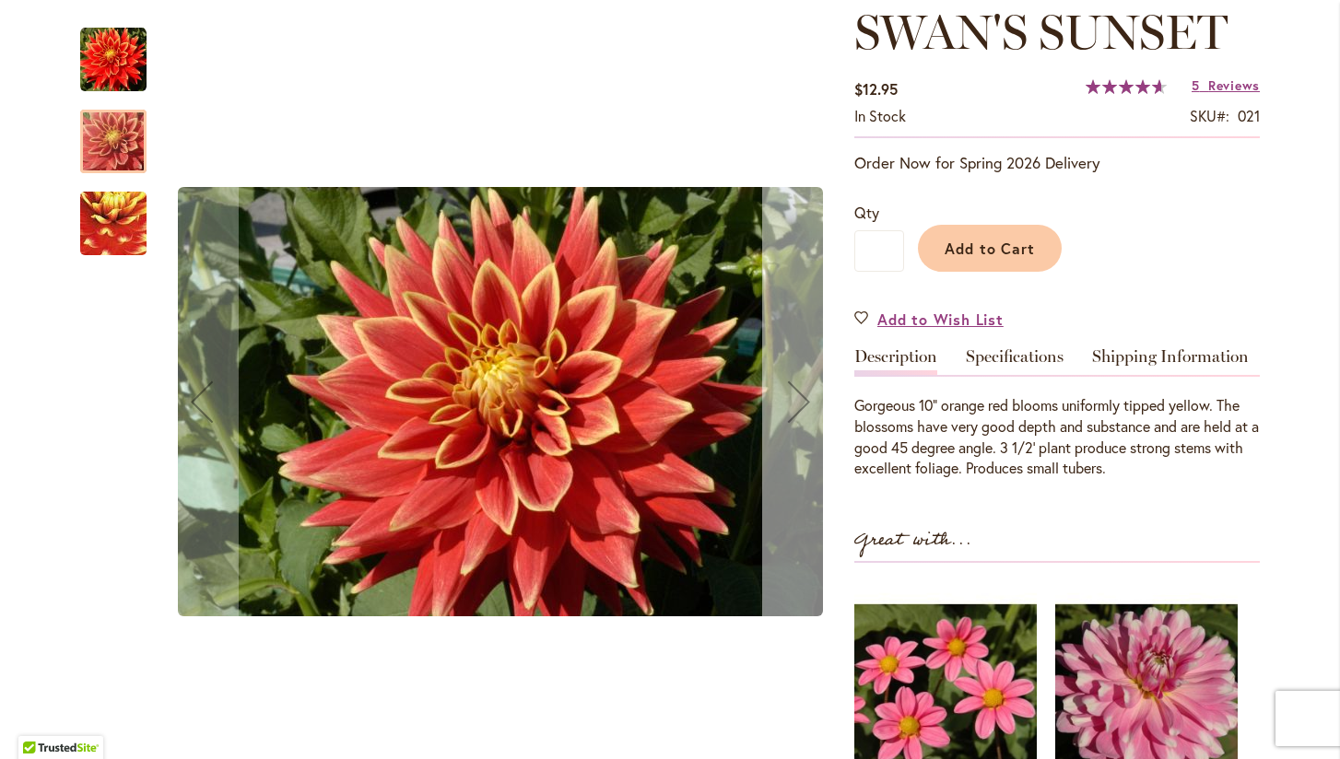
click at [793, 398] on div "Next" at bounding box center [799, 402] width 74 height 74
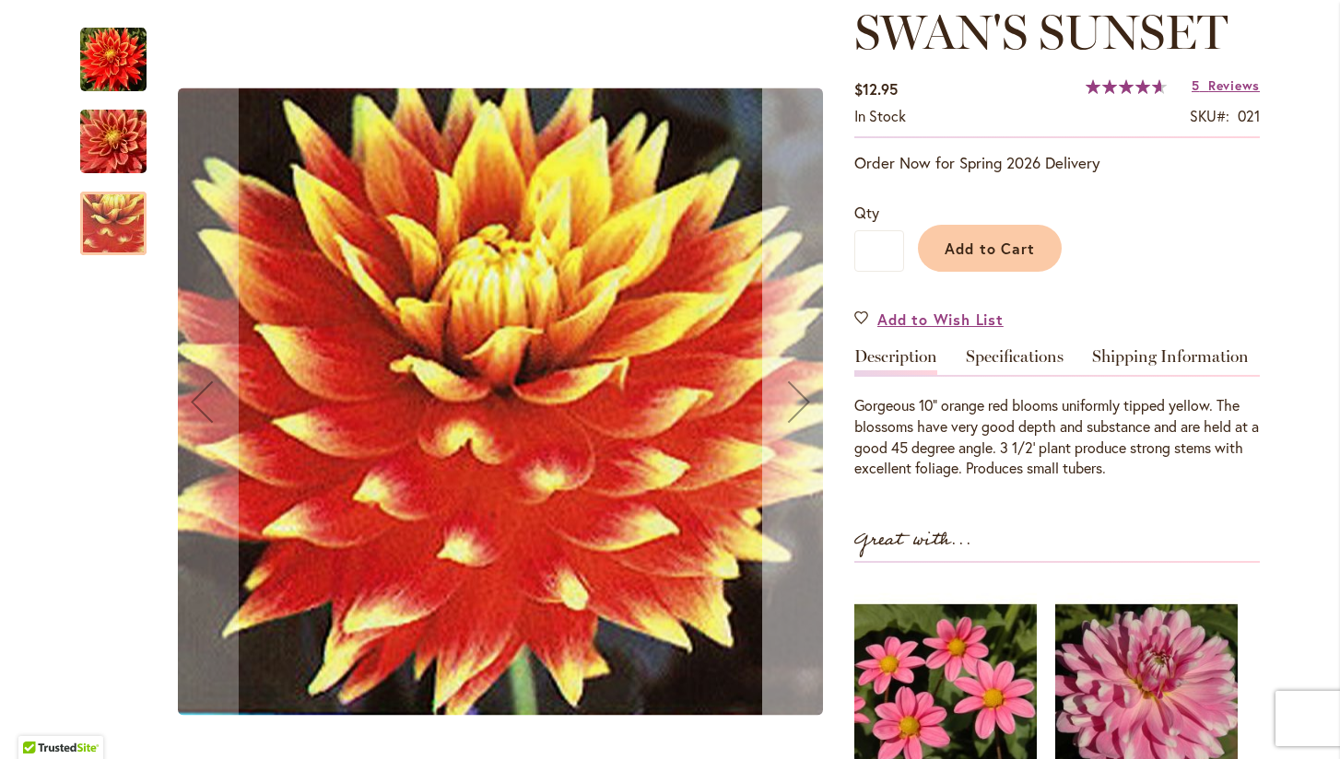
click at [793, 398] on div "Next" at bounding box center [799, 402] width 74 height 74
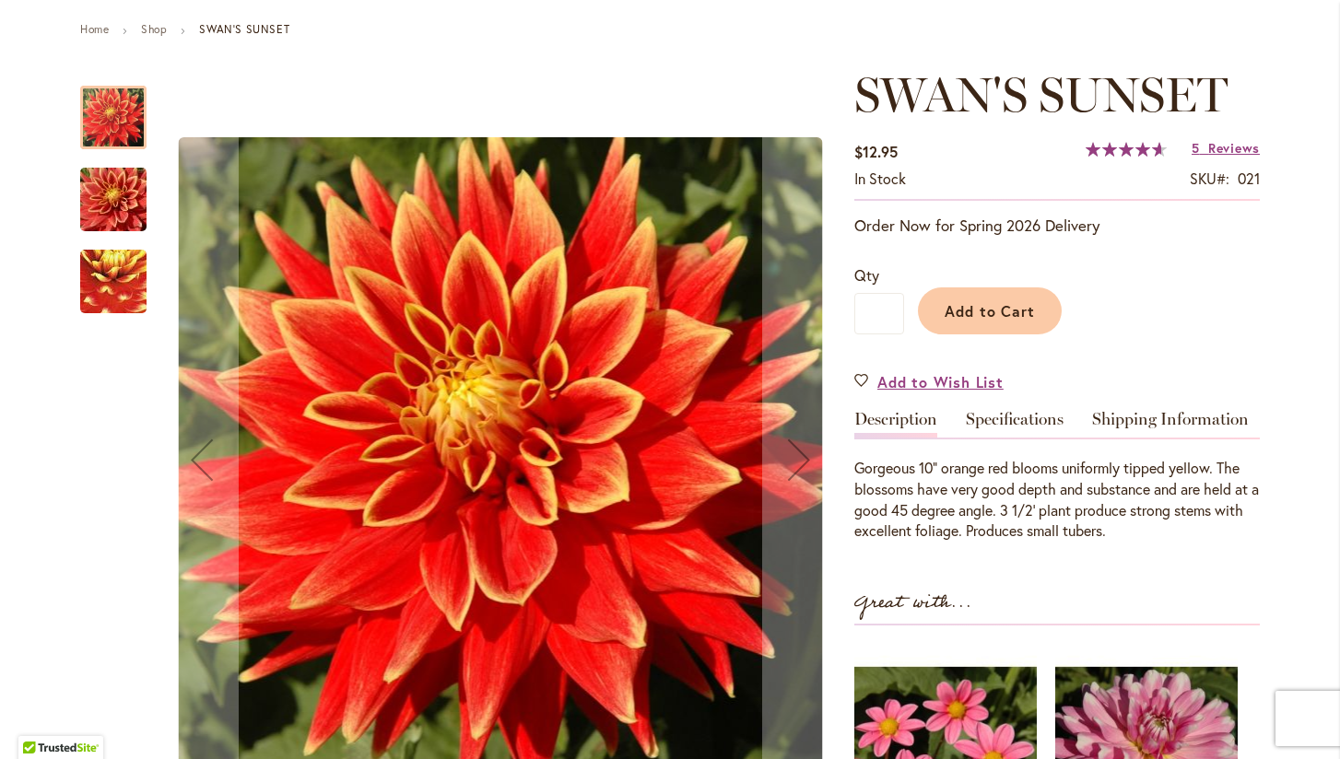
scroll to position [202, 0]
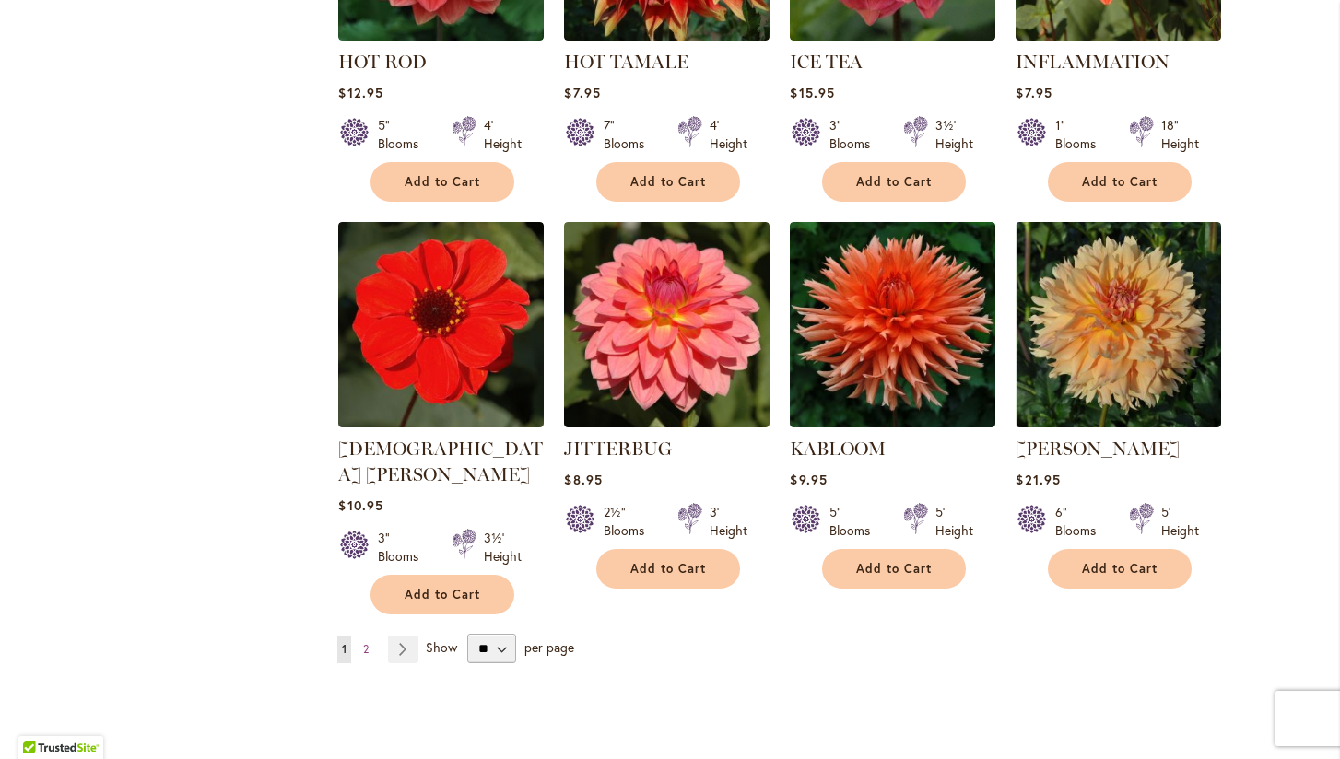
scroll to position [6201, 0]
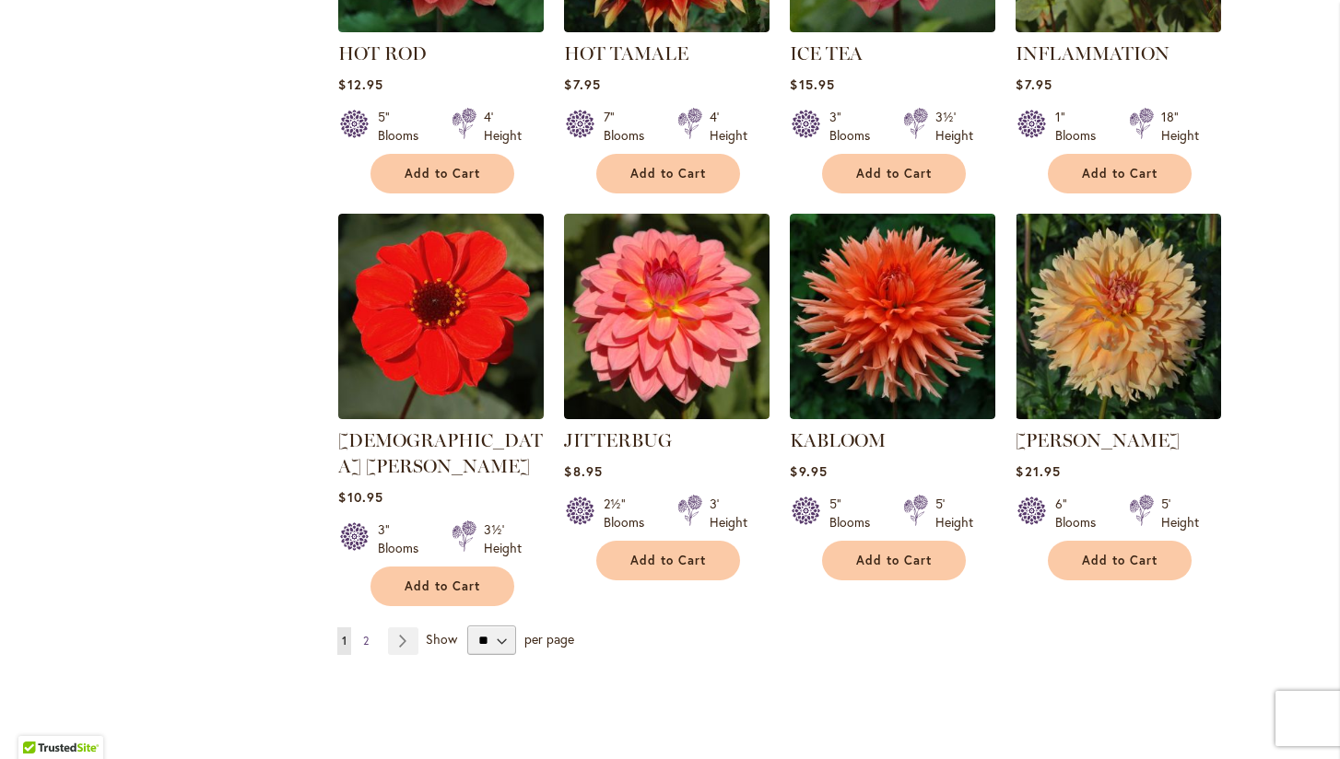
click at [365, 634] on span "2" at bounding box center [366, 641] width 6 height 14
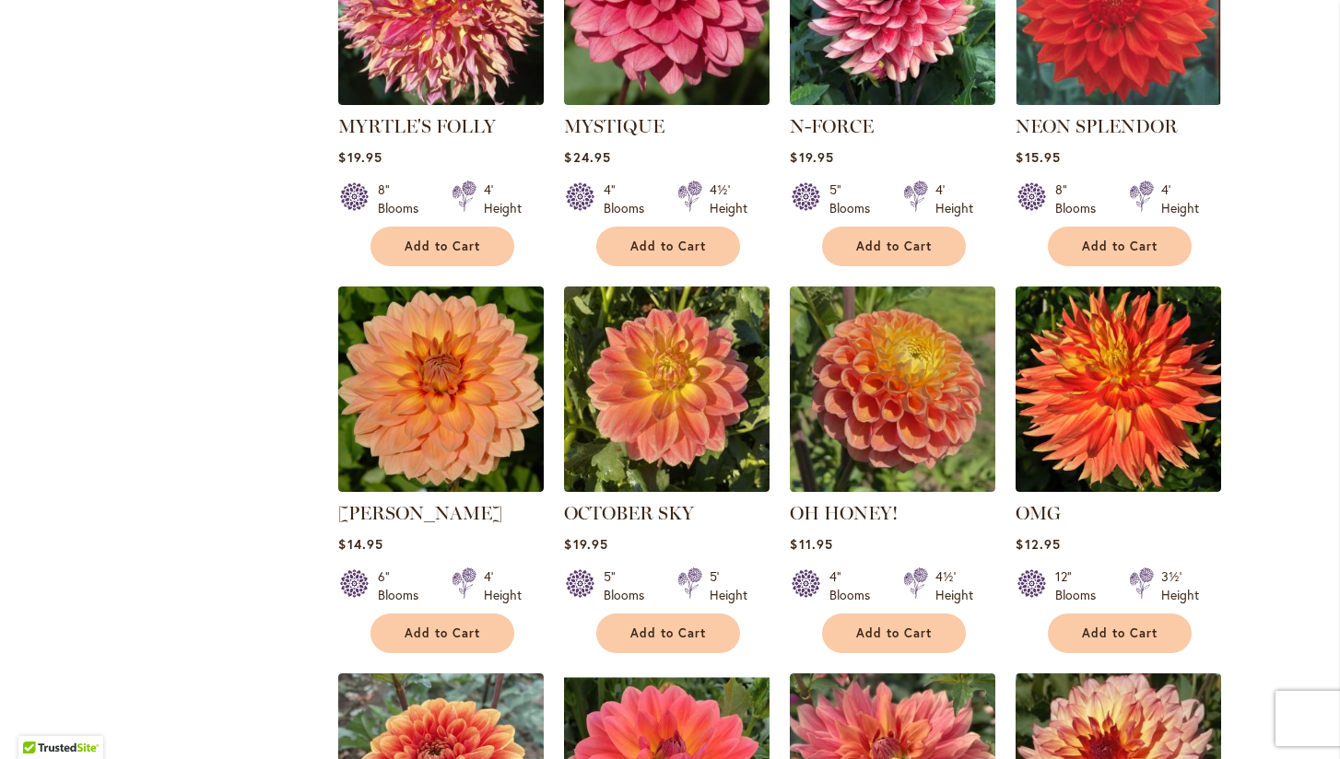
scroll to position [1719, 0]
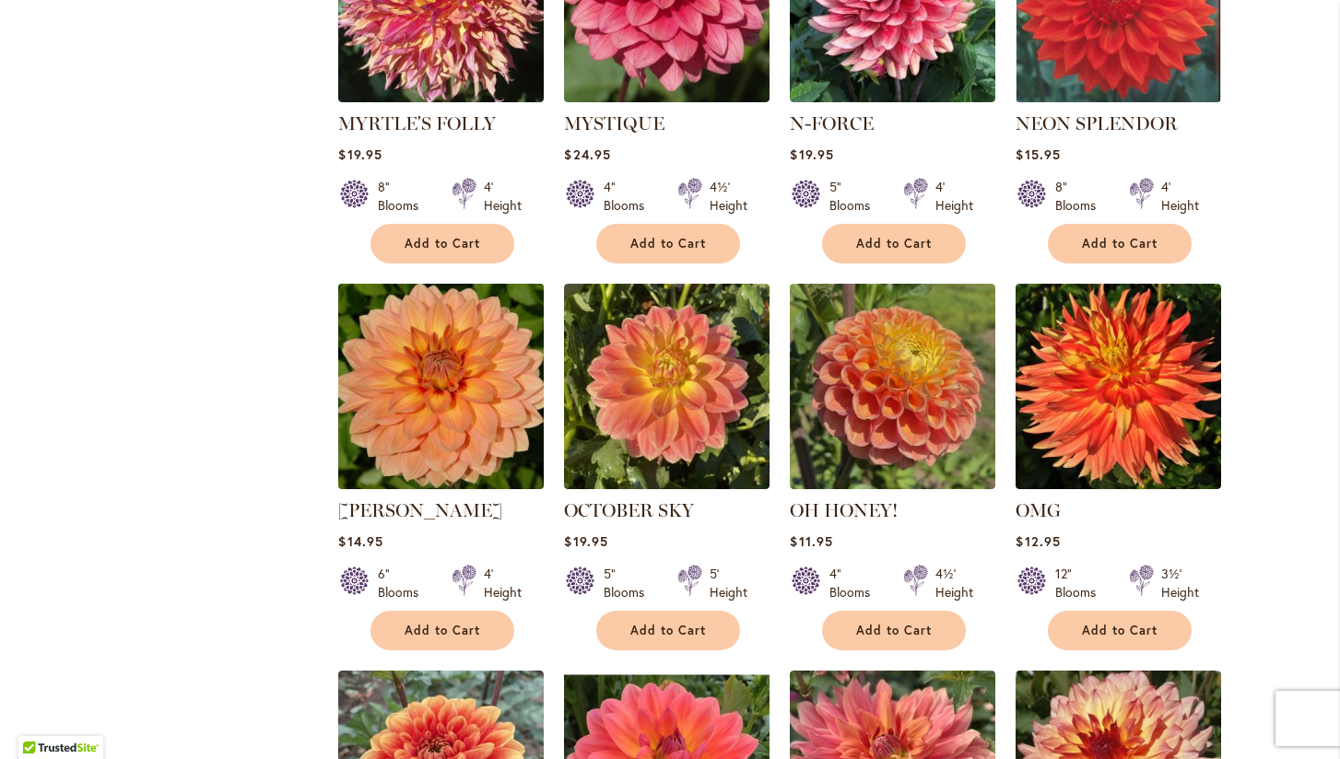
click at [470, 366] on img at bounding box center [442, 386] width 216 height 216
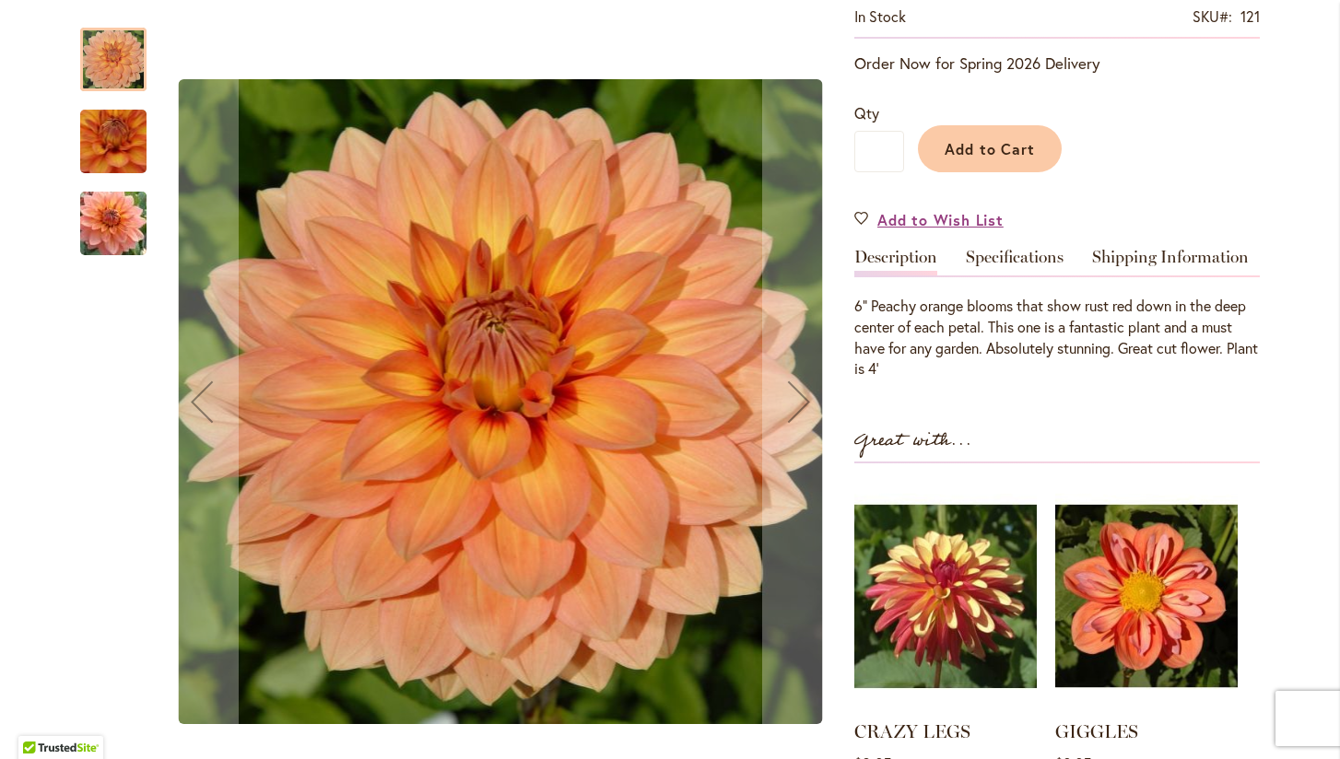
scroll to position [363, 0]
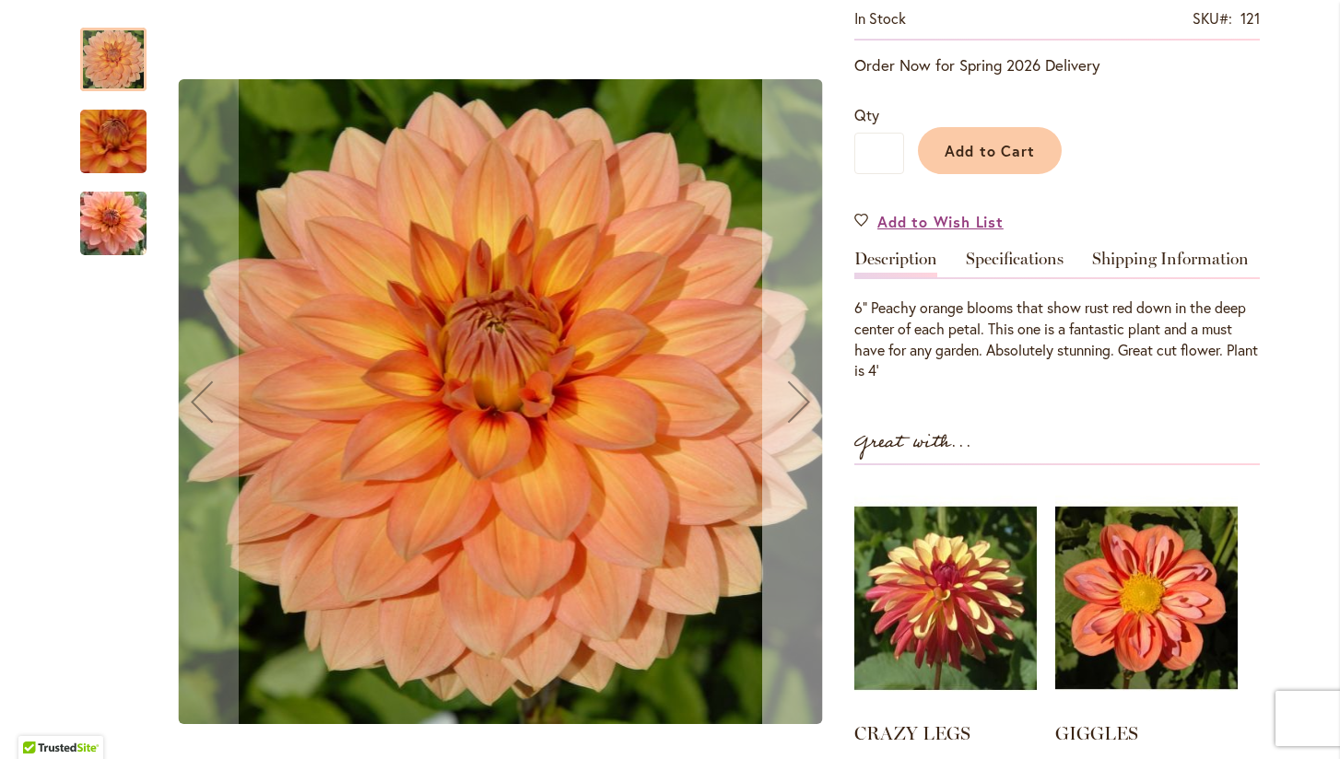
click at [783, 397] on div "Next" at bounding box center [799, 402] width 74 height 74
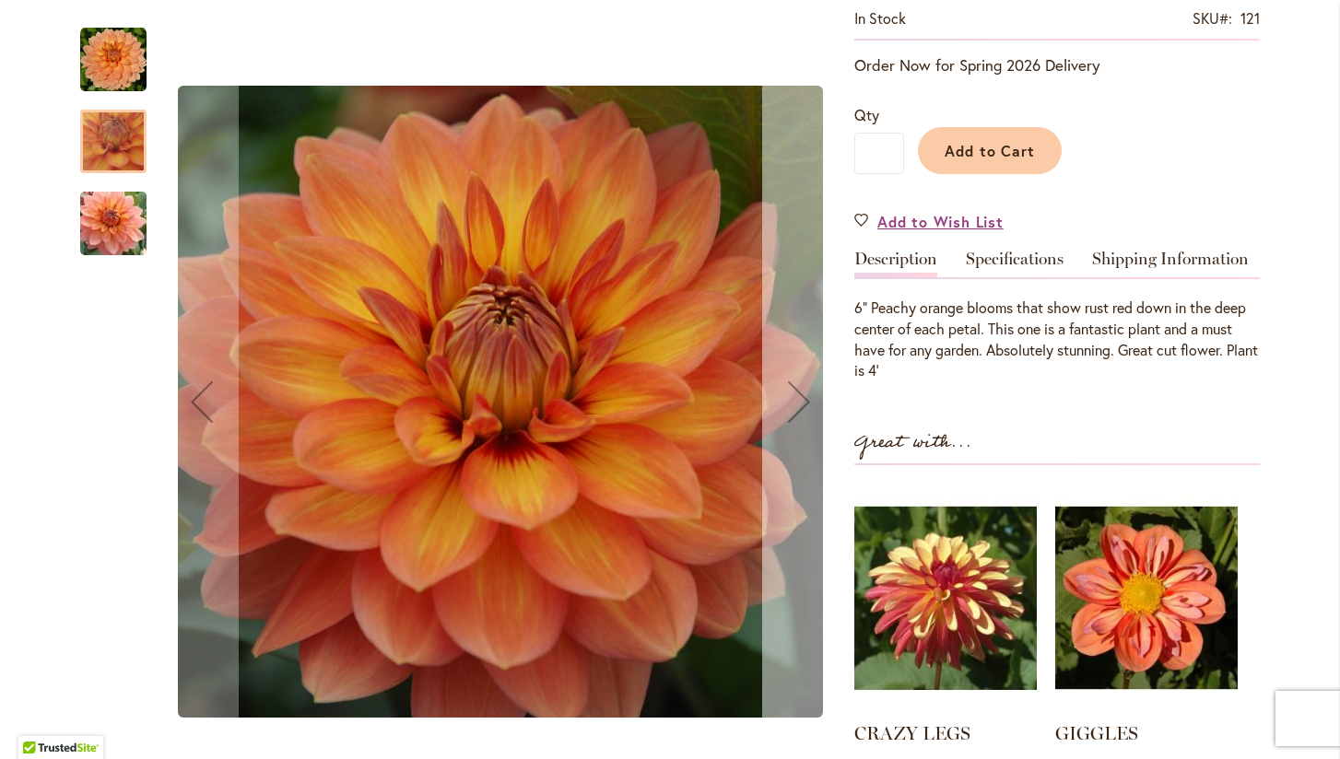
click at [783, 397] on div "Next" at bounding box center [799, 402] width 74 height 74
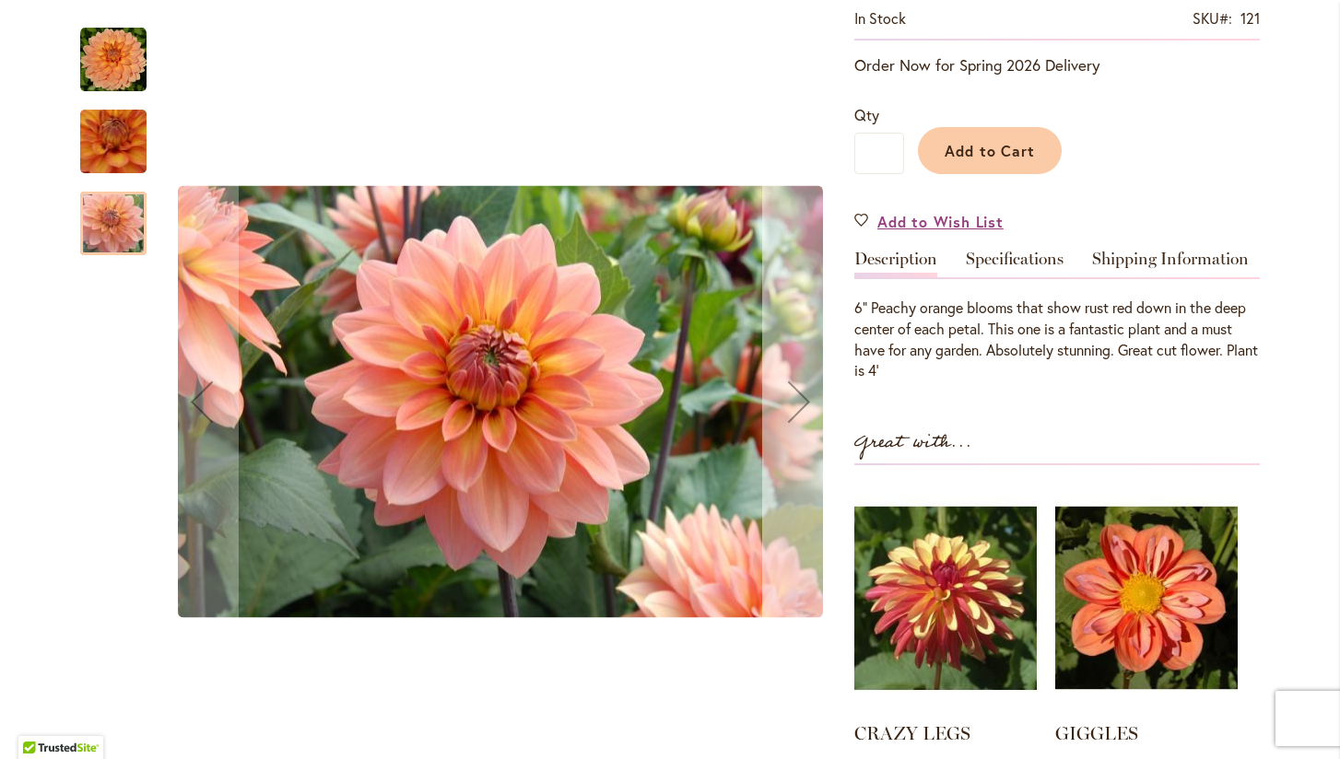
click at [783, 395] on div "Next" at bounding box center [799, 402] width 74 height 74
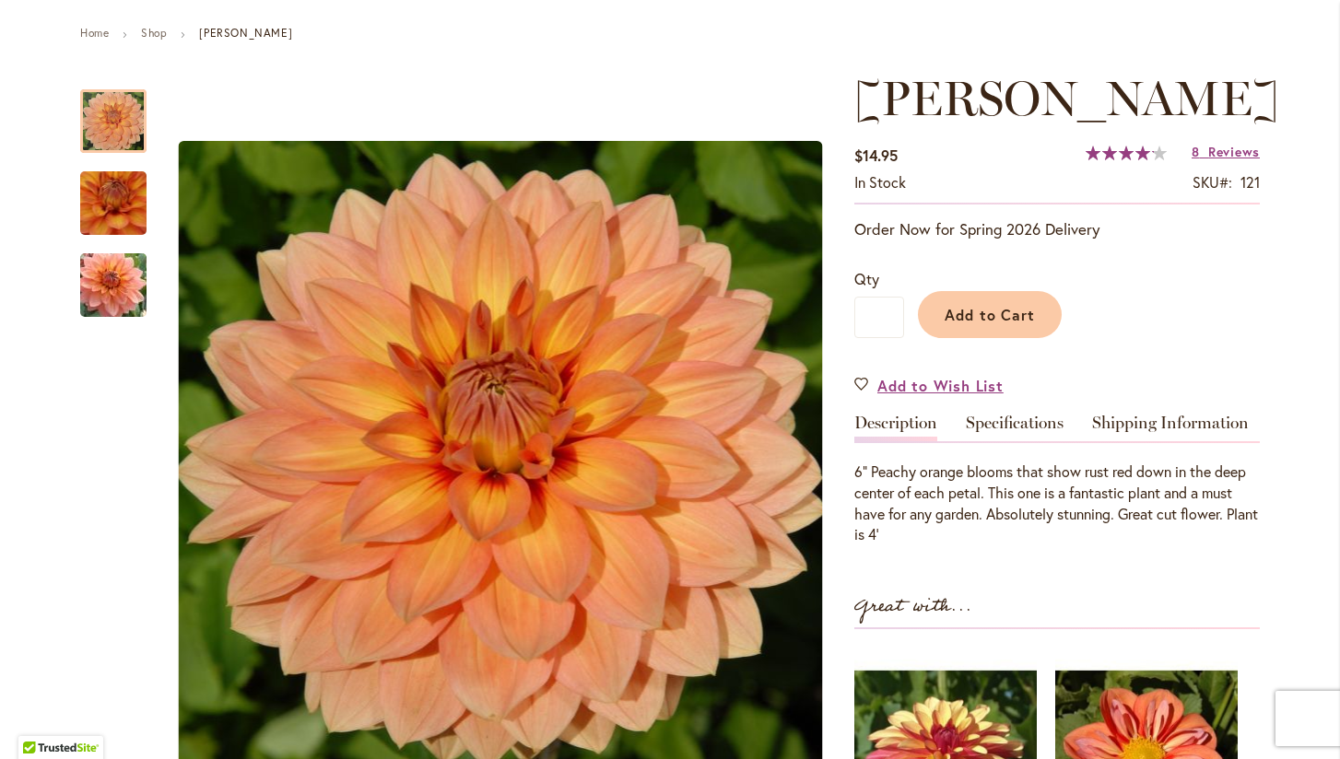
scroll to position [188, 0]
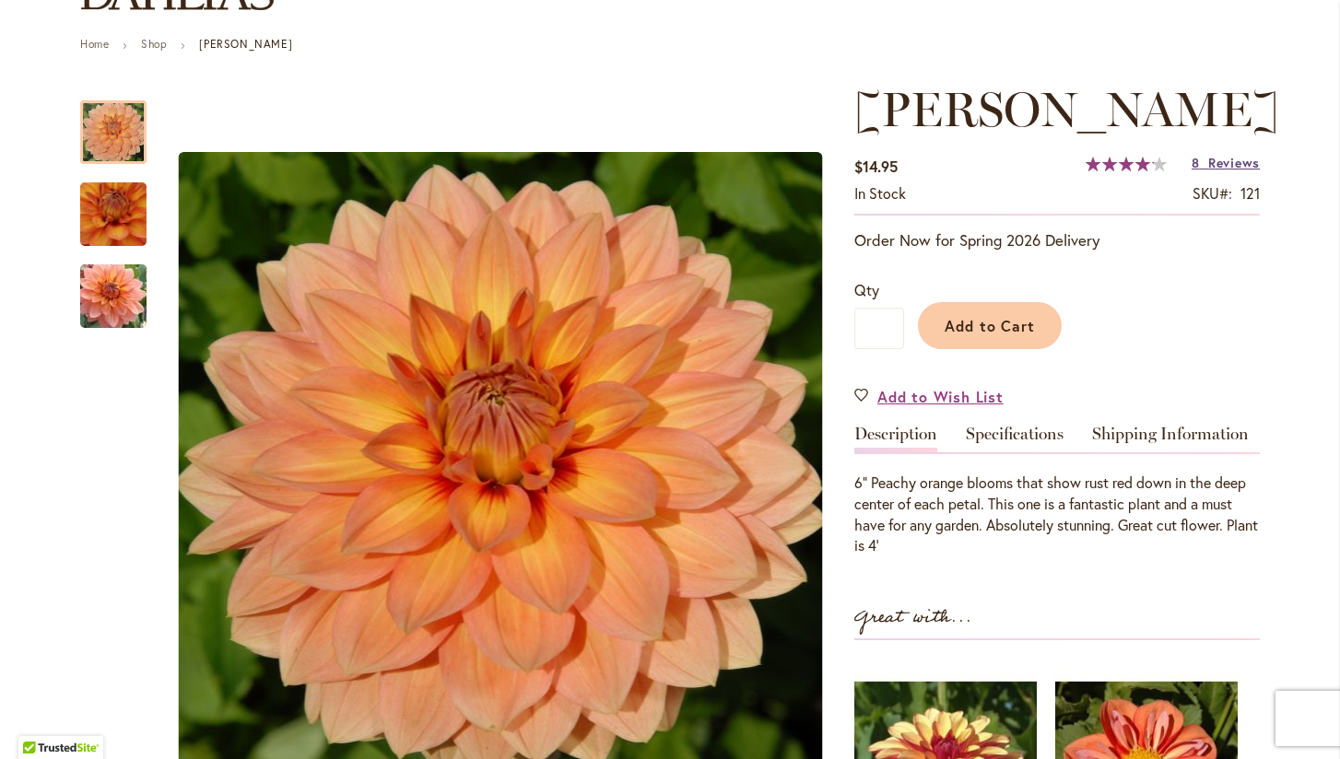
click at [1219, 160] on span "Reviews" at bounding box center [1234, 163] width 52 height 18
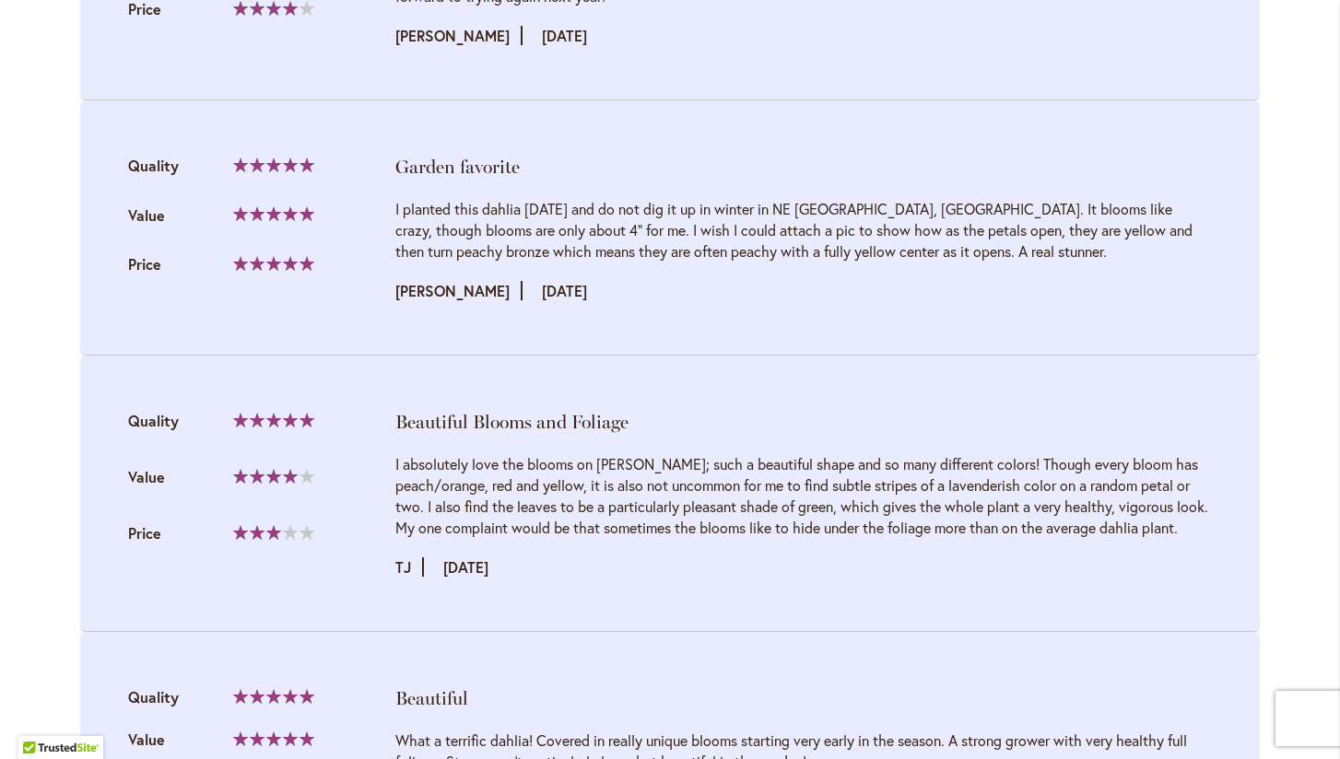
scroll to position [2188, 0]
